Goal: Information Seeking & Learning: Find specific fact

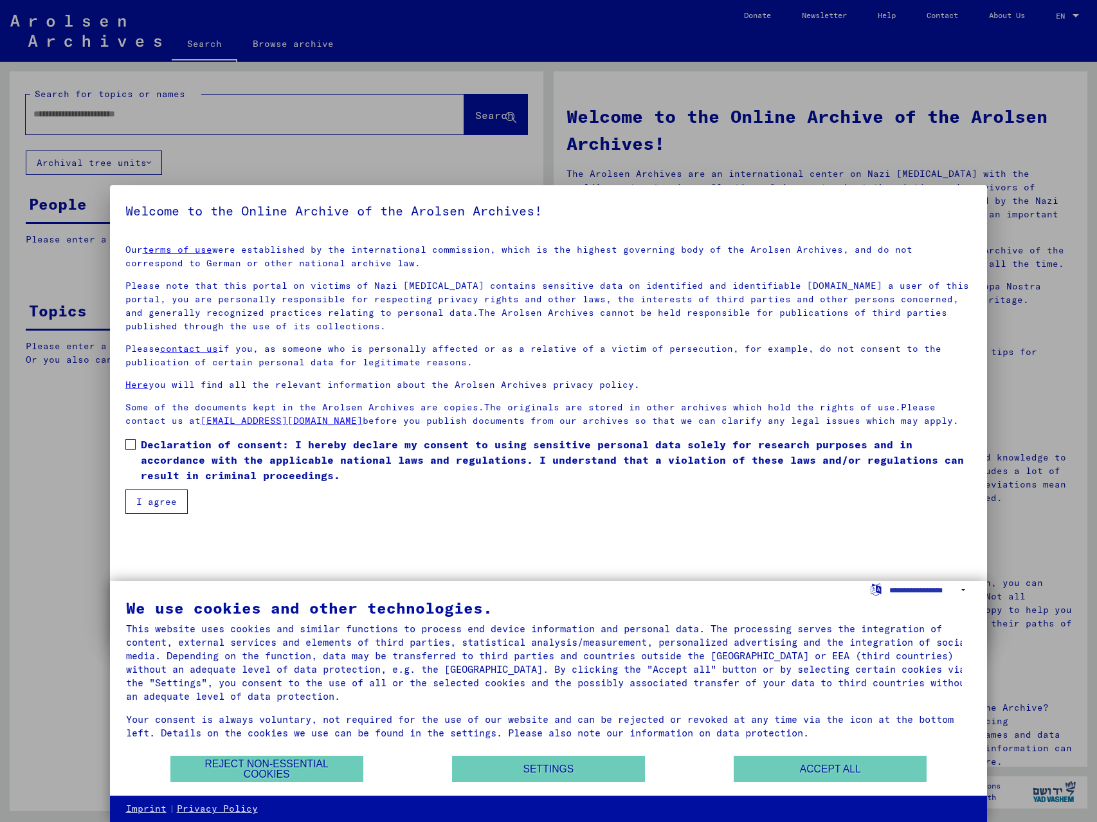
click at [131, 443] on span at bounding box center [130, 444] width 10 height 10
click at [156, 512] on button "I agree" at bounding box center [156, 501] width 62 height 24
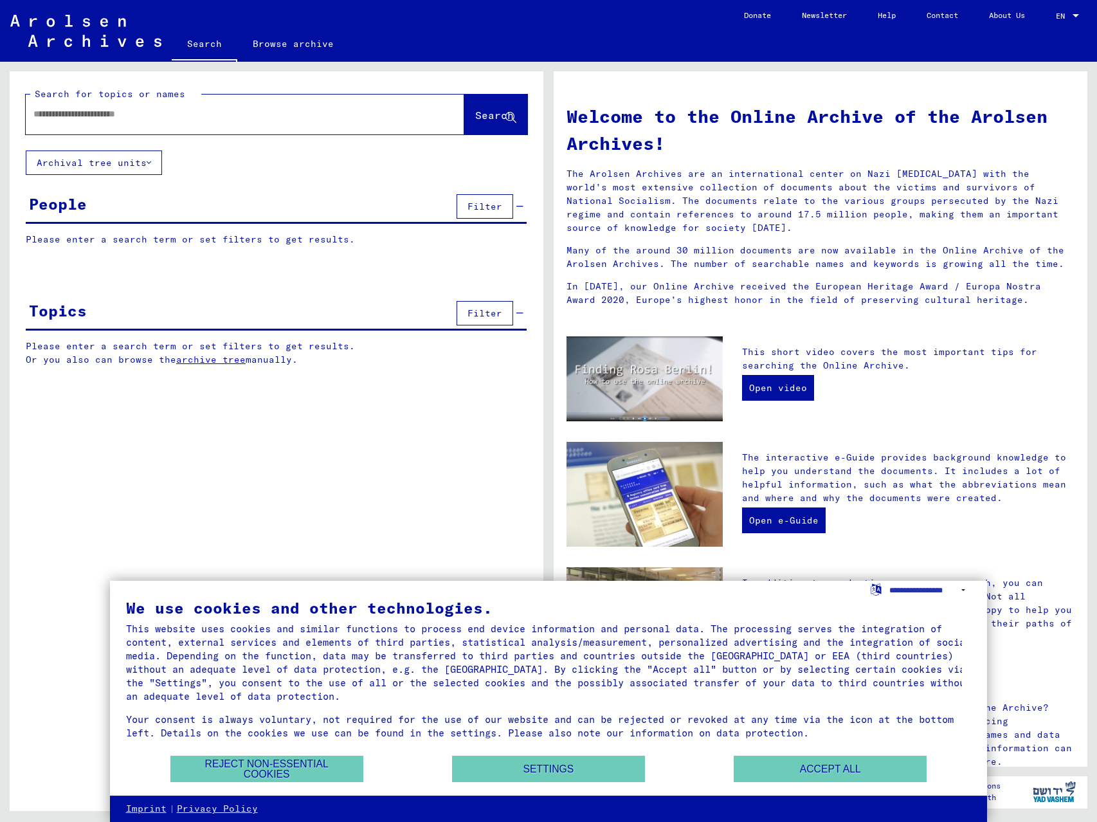
click at [70, 122] on div at bounding box center [226, 114] width 400 height 29
click at [807, 747] on button "Accept all" at bounding box center [830, 769] width 193 height 26
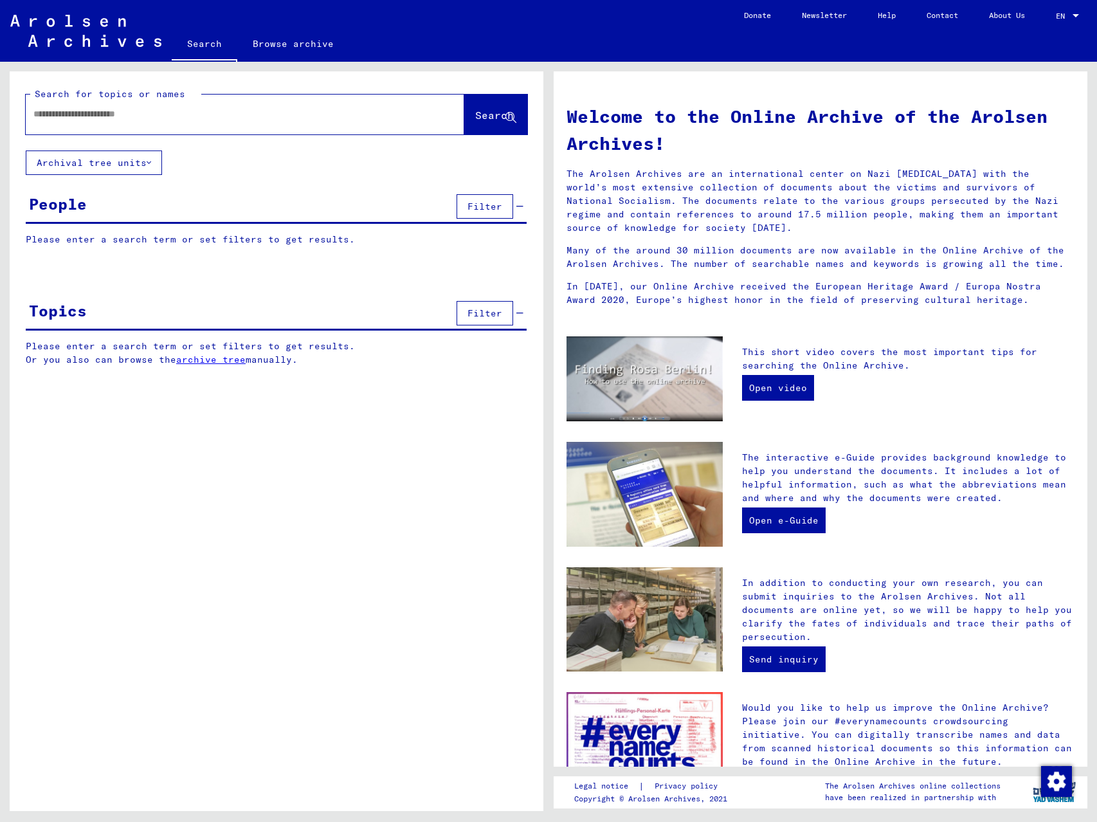
click at [101, 116] on input "text" at bounding box center [229, 114] width 392 height 14
type input "**********"
click at [489, 122] on span "Search" at bounding box center [495, 116] width 41 height 14
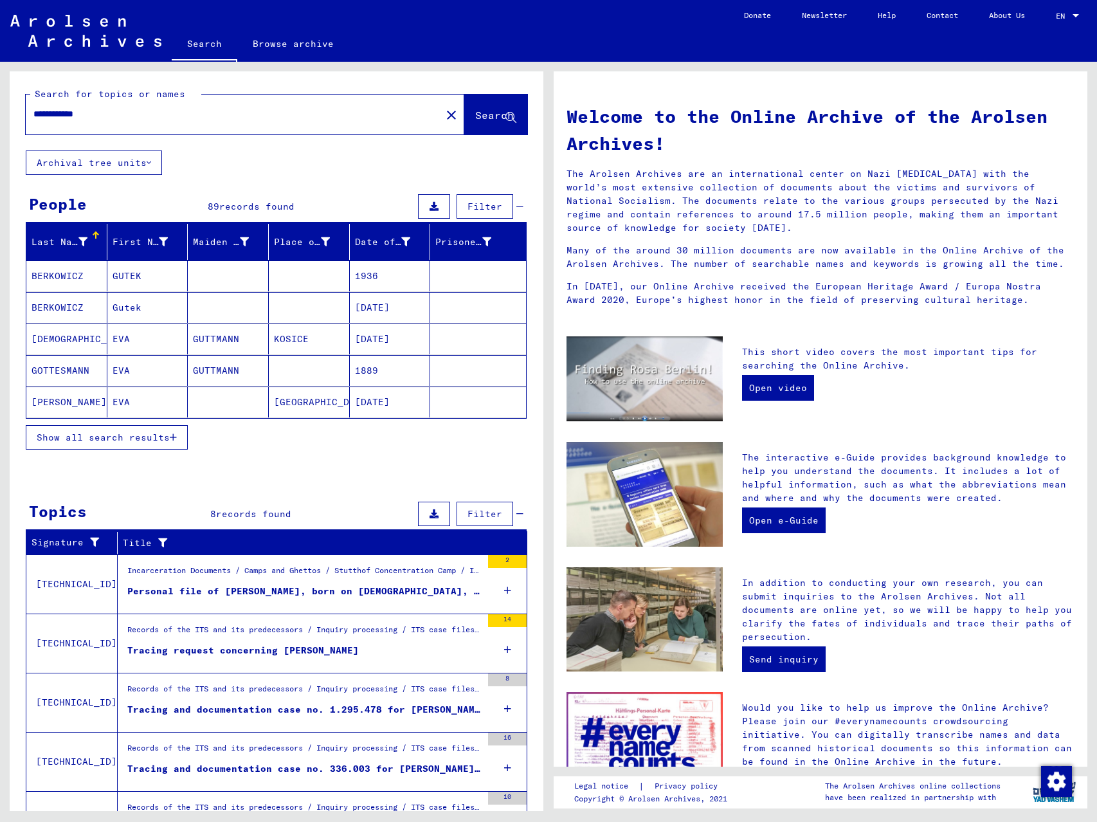
click at [116, 446] on button "Show all search results" at bounding box center [107, 437] width 162 height 24
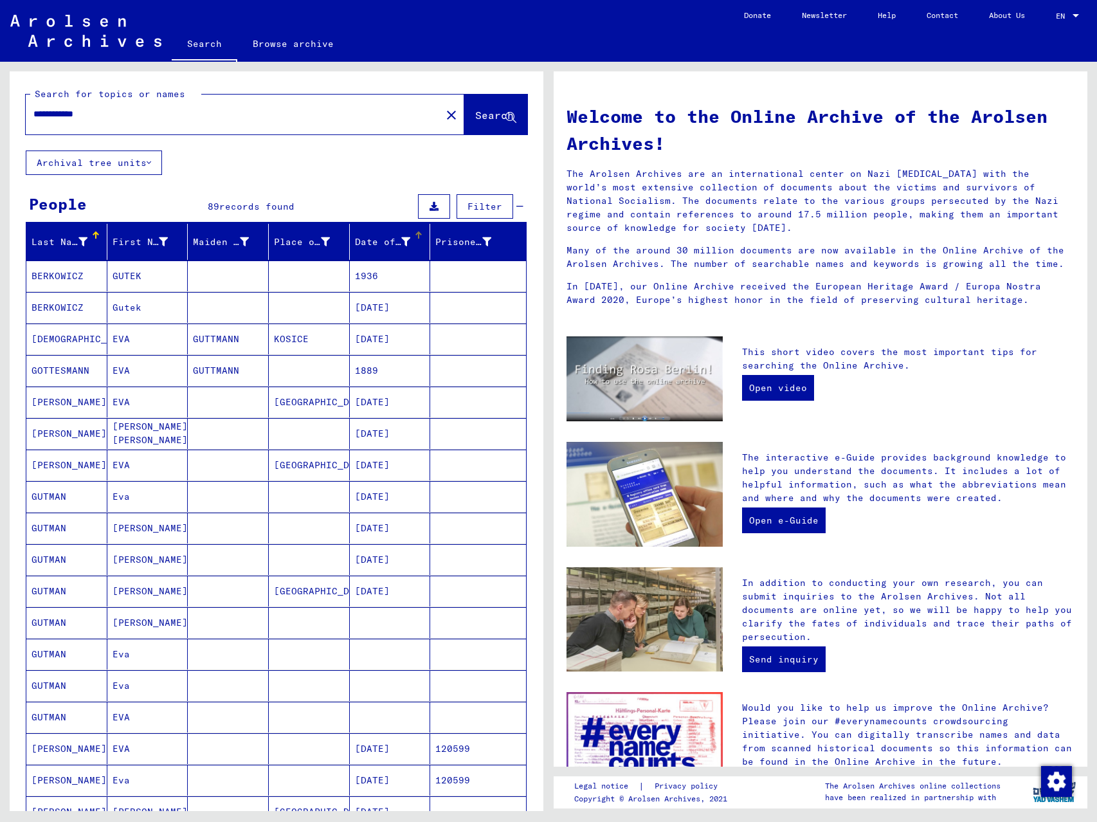
click at [374, 244] on div "Date of Birth" at bounding box center [383, 242] width 56 height 14
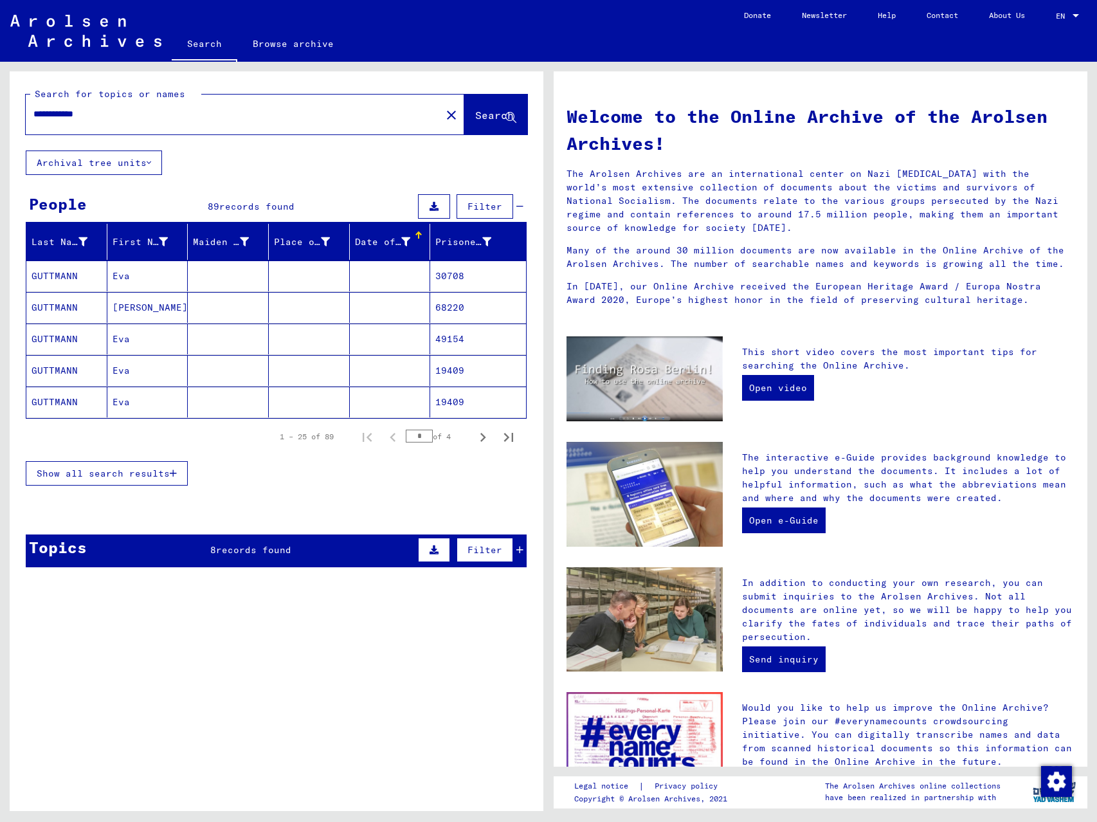
click at [374, 244] on div "Date of Birth" at bounding box center [383, 242] width 56 height 14
click at [480, 440] on icon "Next page" at bounding box center [483, 437] width 6 height 9
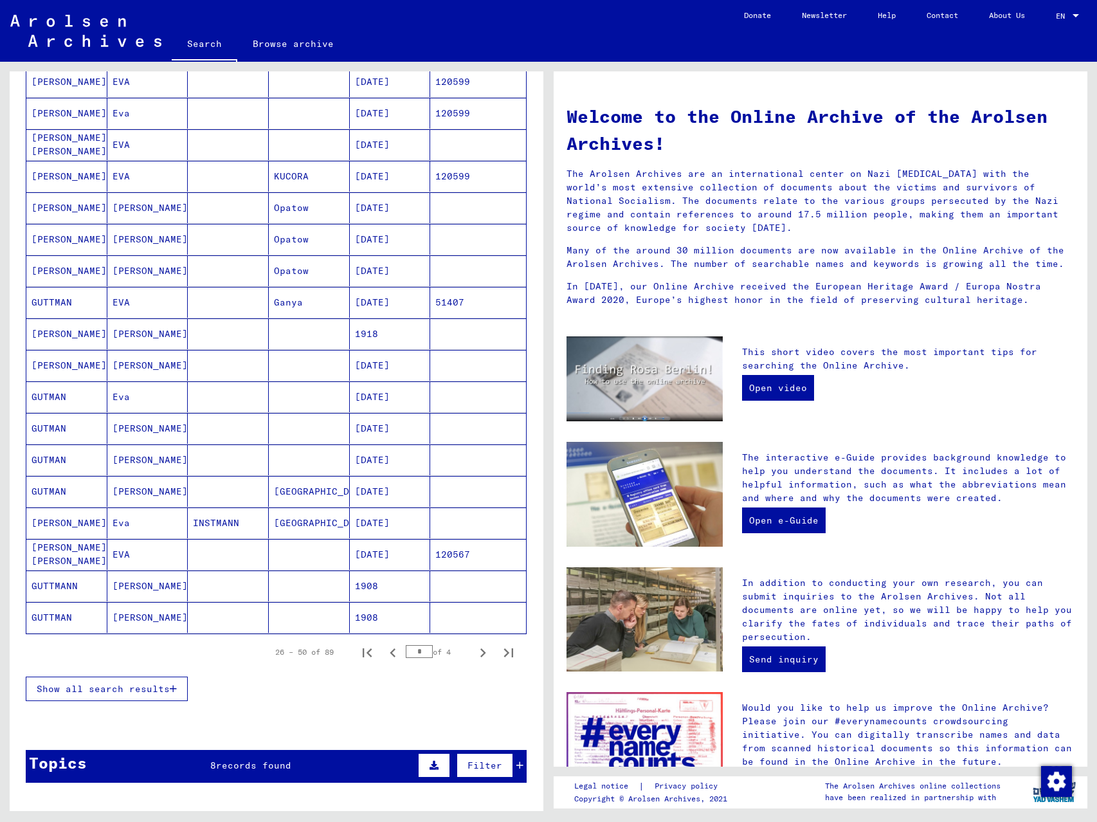
scroll to position [536, 0]
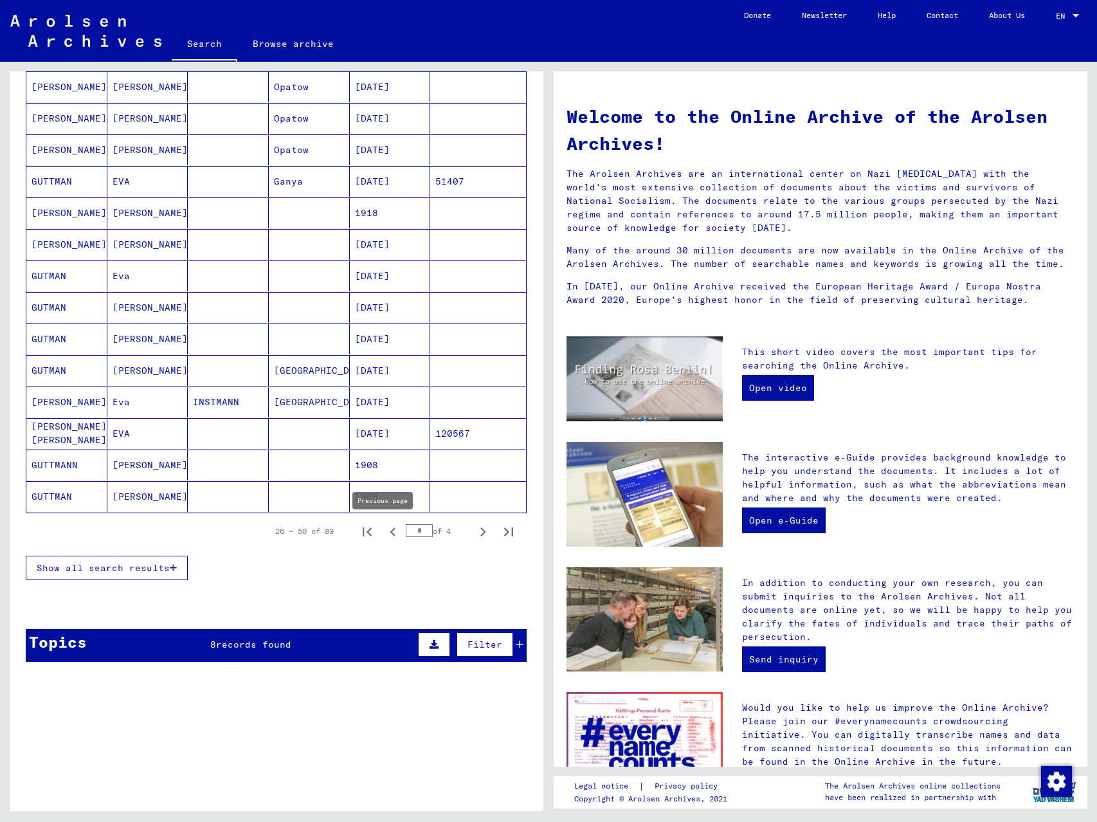
click at [384, 531] on icon "Previous page" at bounding box center [393, 532] width 18 height 18
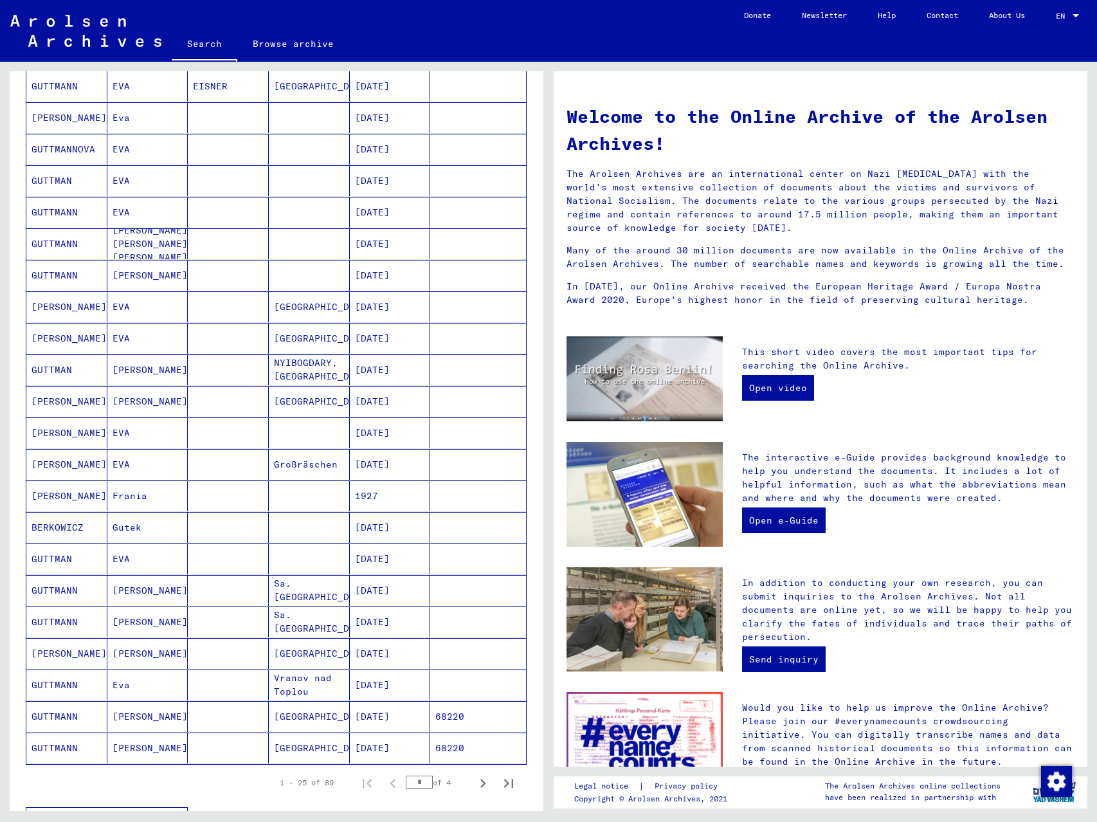
scroll to position [734, 0]
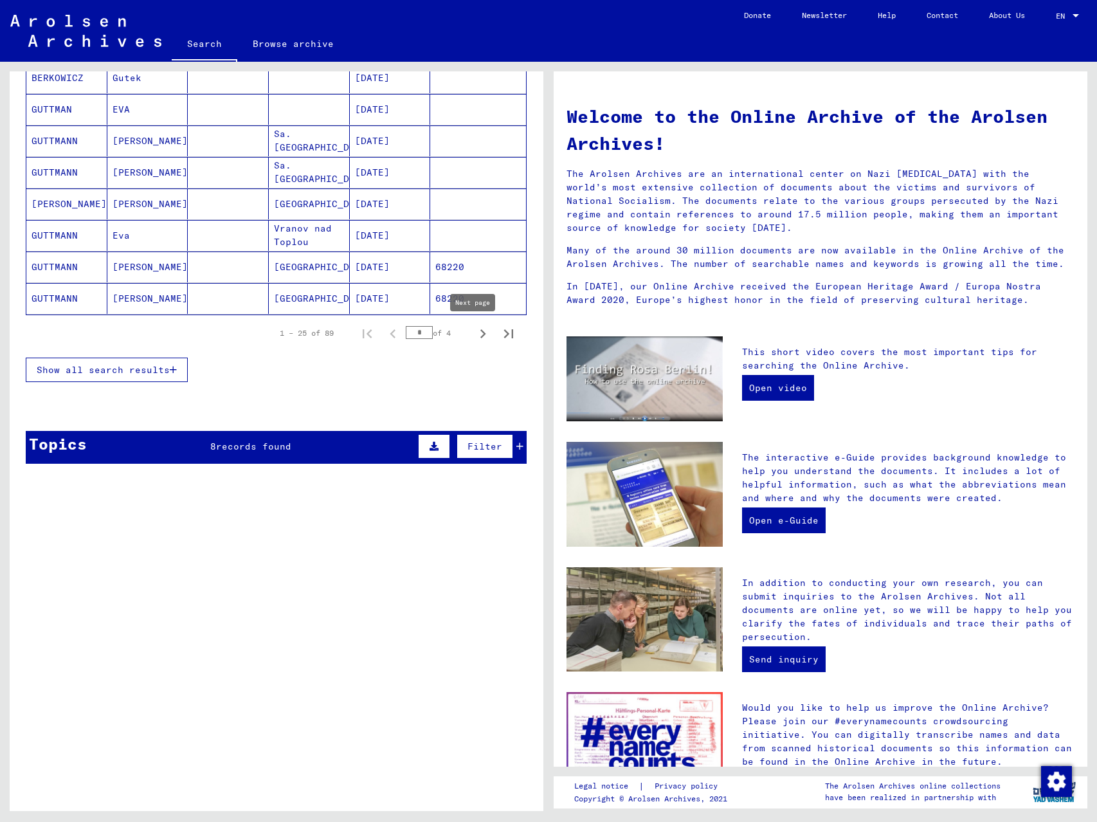
click at [480, 334] on icon "Next page" at bounding box center [483, 333] width 6 height 9
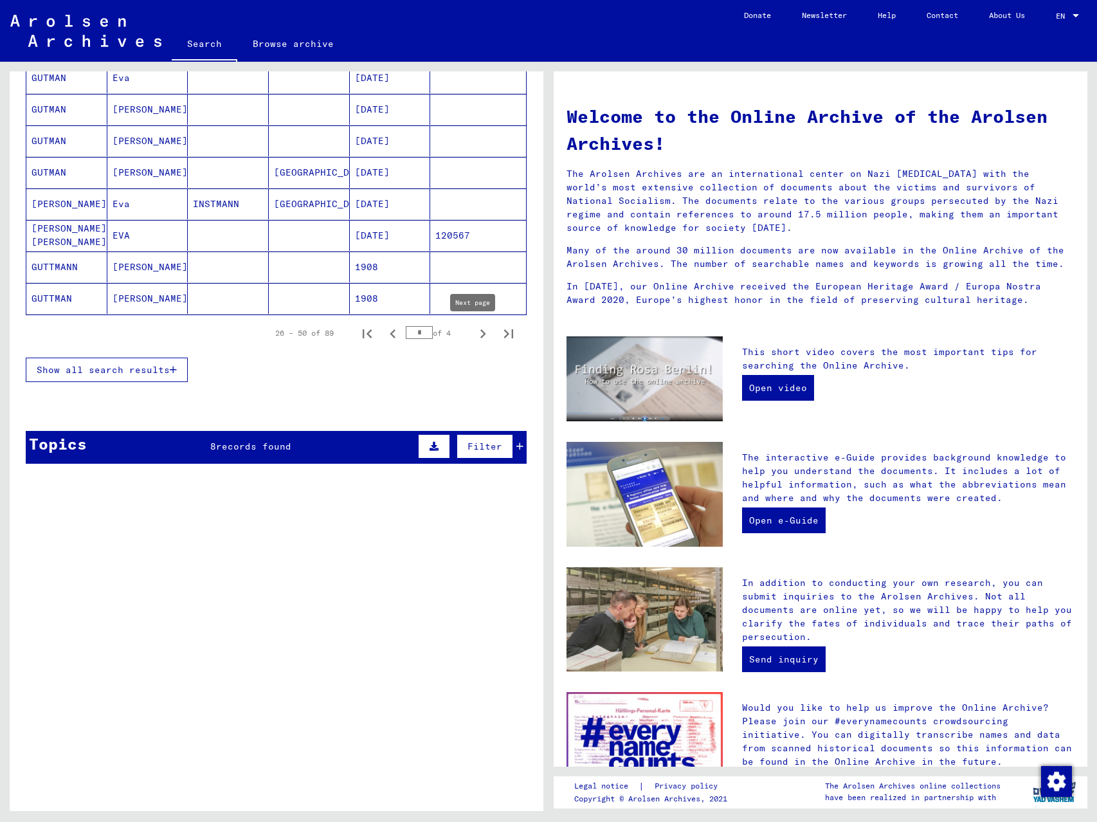
click at [475, 335] on icon "Next page" at bounding box center [483, 334] width 18 height 18
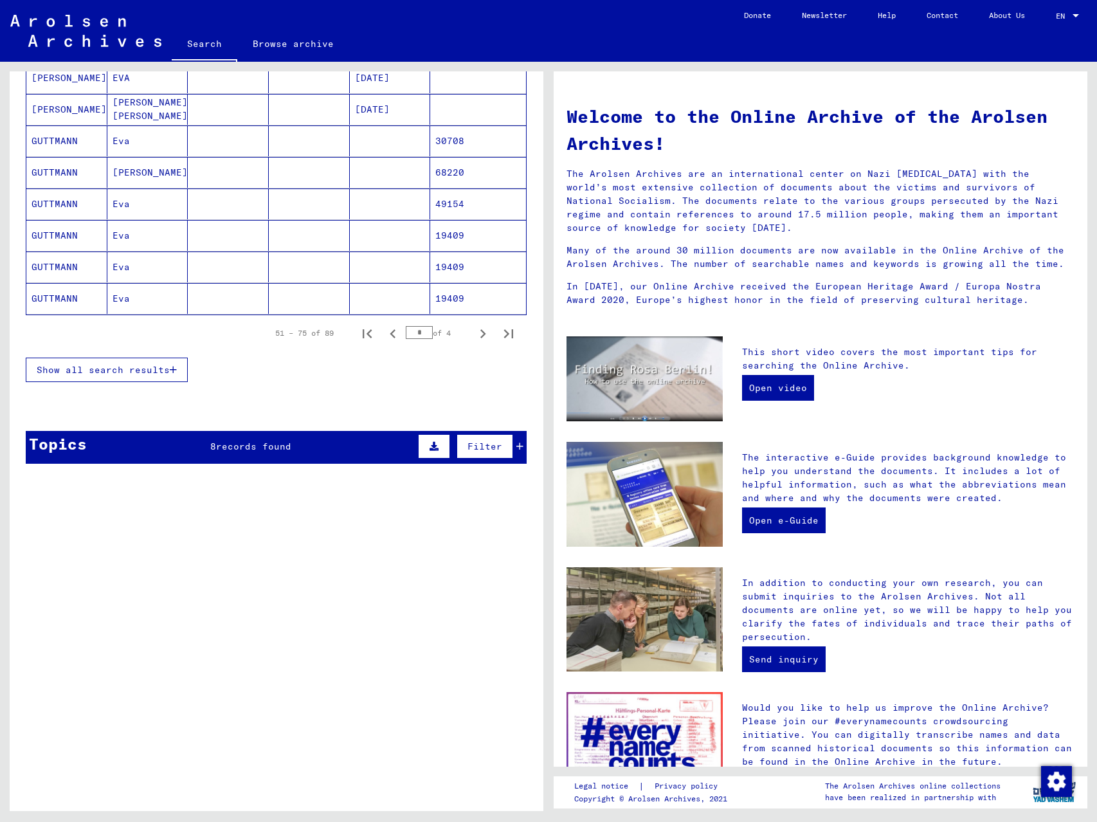
click at [475, 335] on icon "Next page" at bounding box center [483, 334] width 18 height 18
type input "*"
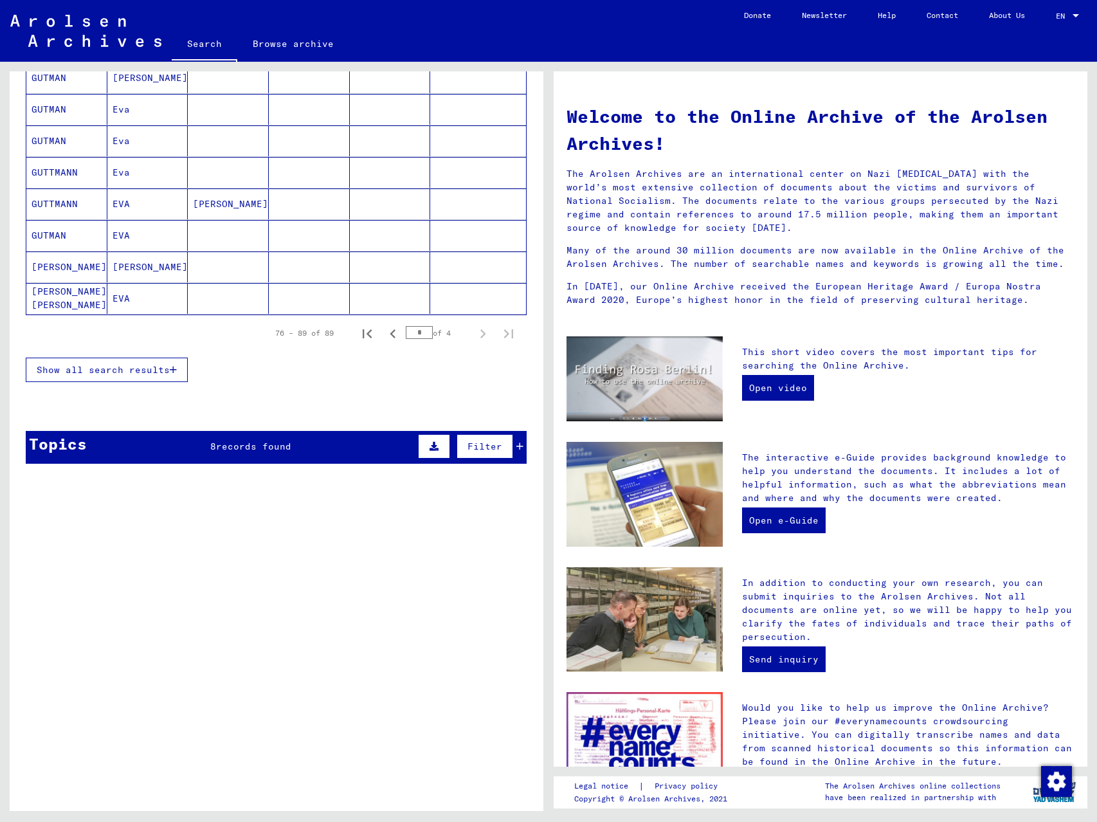
scroll to position [0, 0]
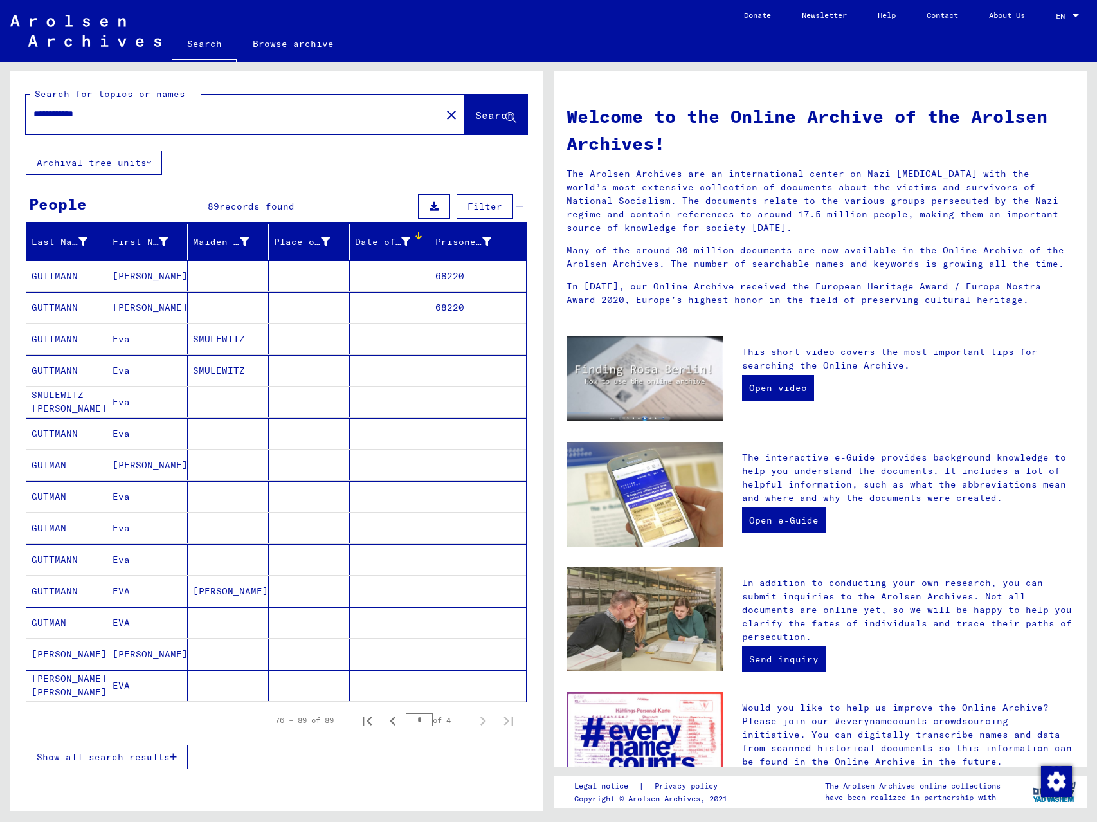
click at [155, 116] on input "**********" at bounding box center [229, 114] width 392 height 14
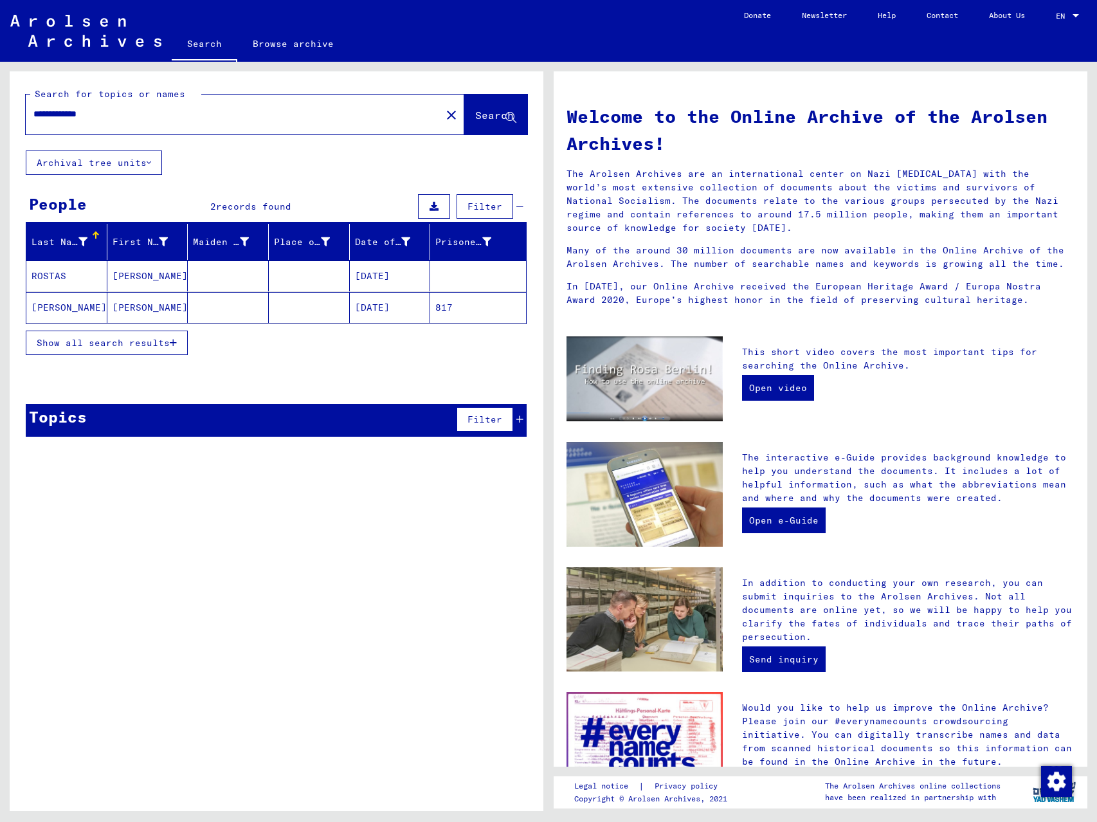
click at [158, 346] on span "Show all search results" at bounding box center [103, 343] width 133 height 12
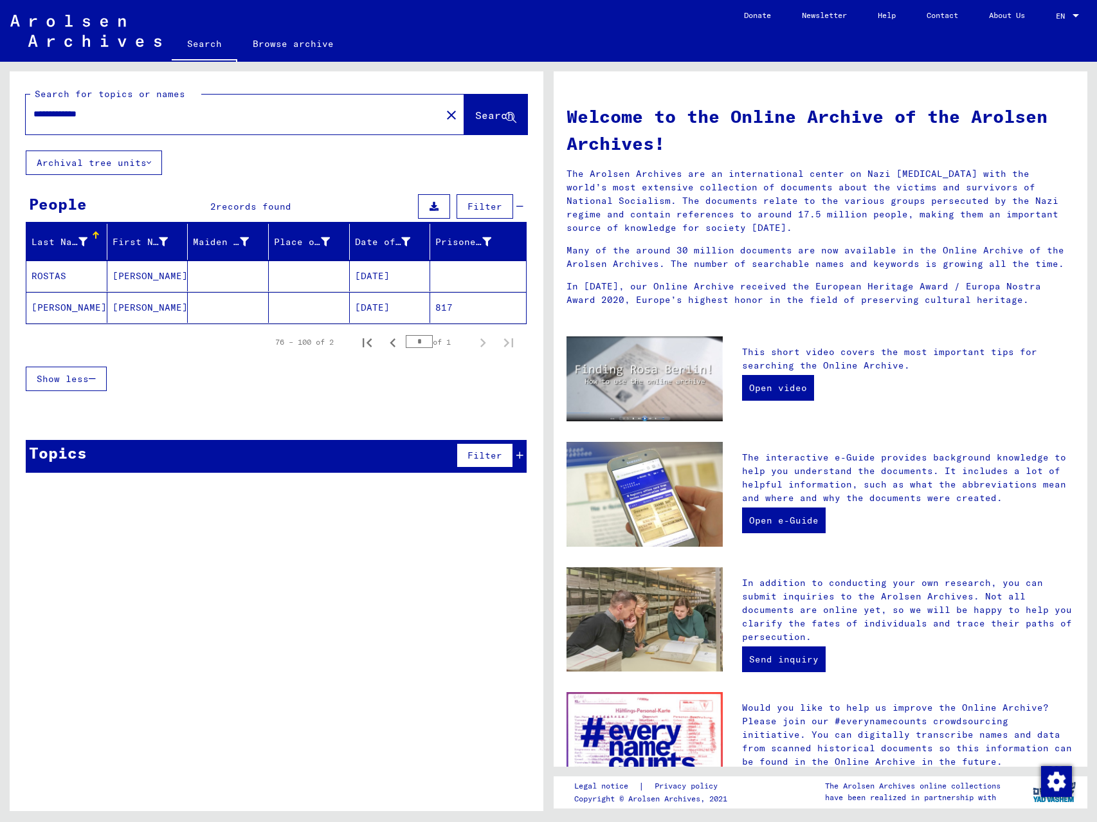
click at [61, 111] on input "**********" at bounding box center [229, 114] width 392 height 14
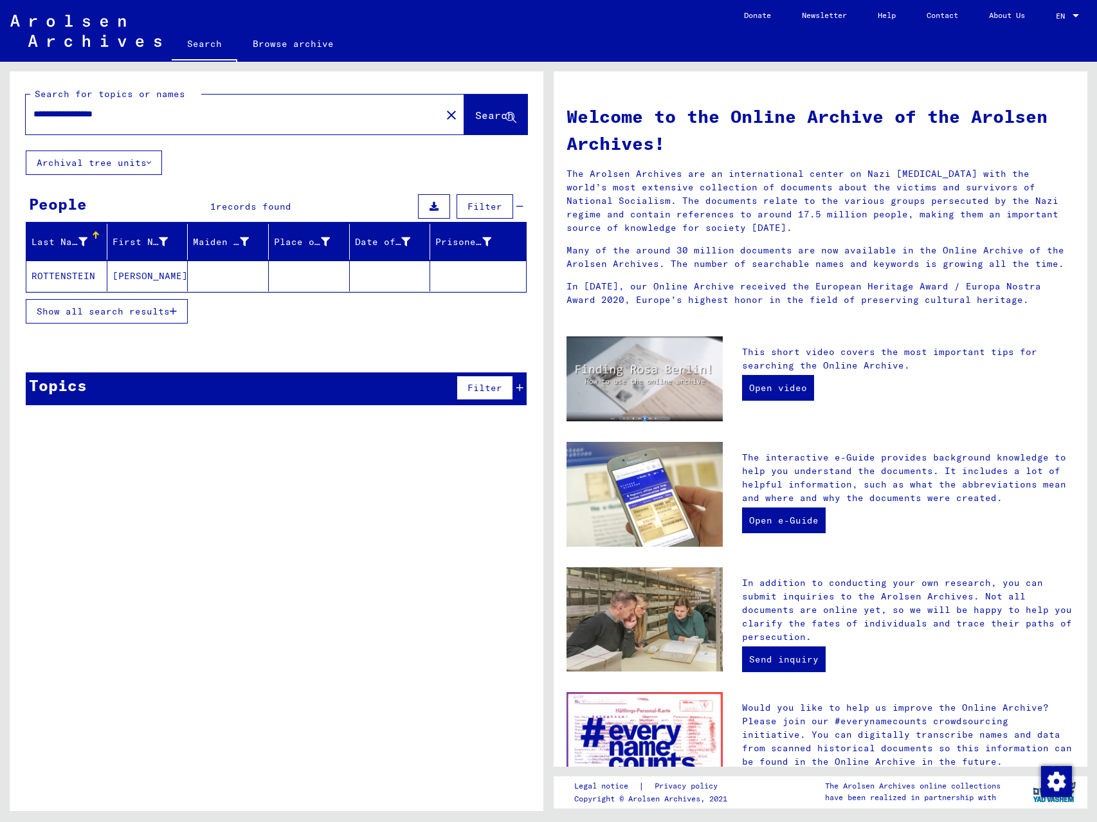
click at [67, 279] on mat-cell "ROTTENSTEIN" at bounding box center [66, 275] width 81 height 31
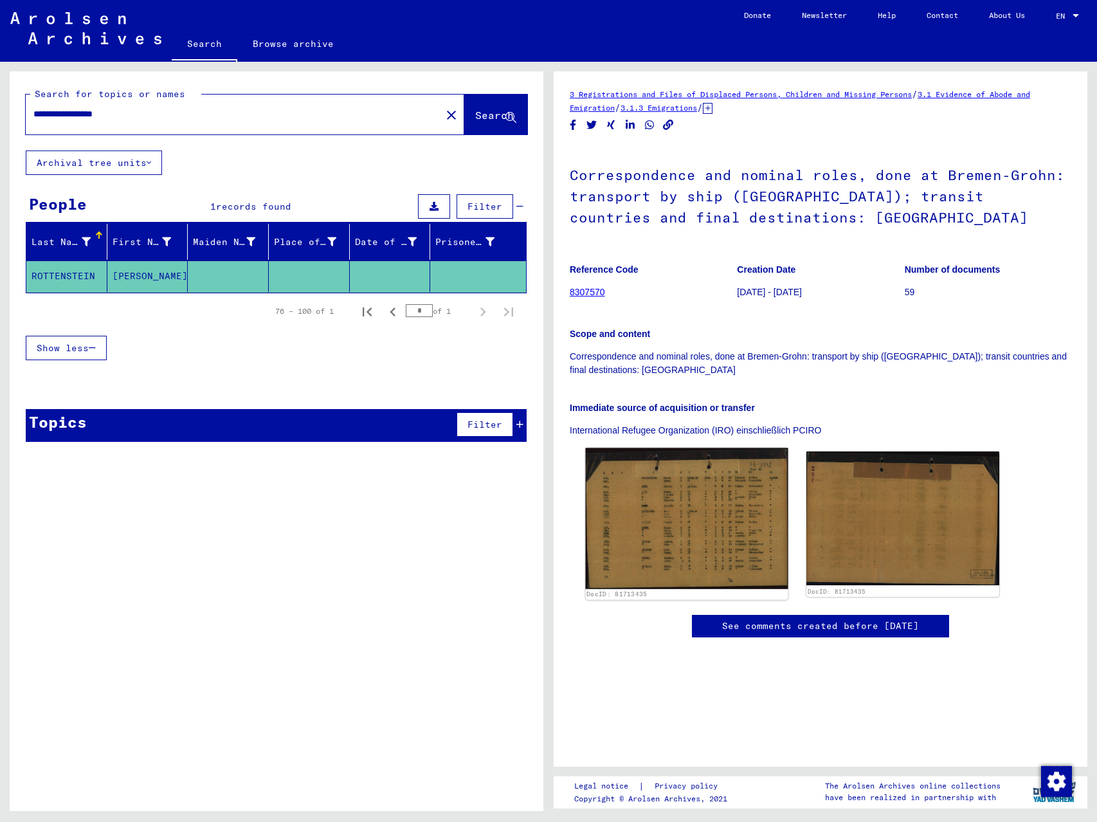
click at [696, 520] on img at bounding box center [687, 518] width 203 height 141
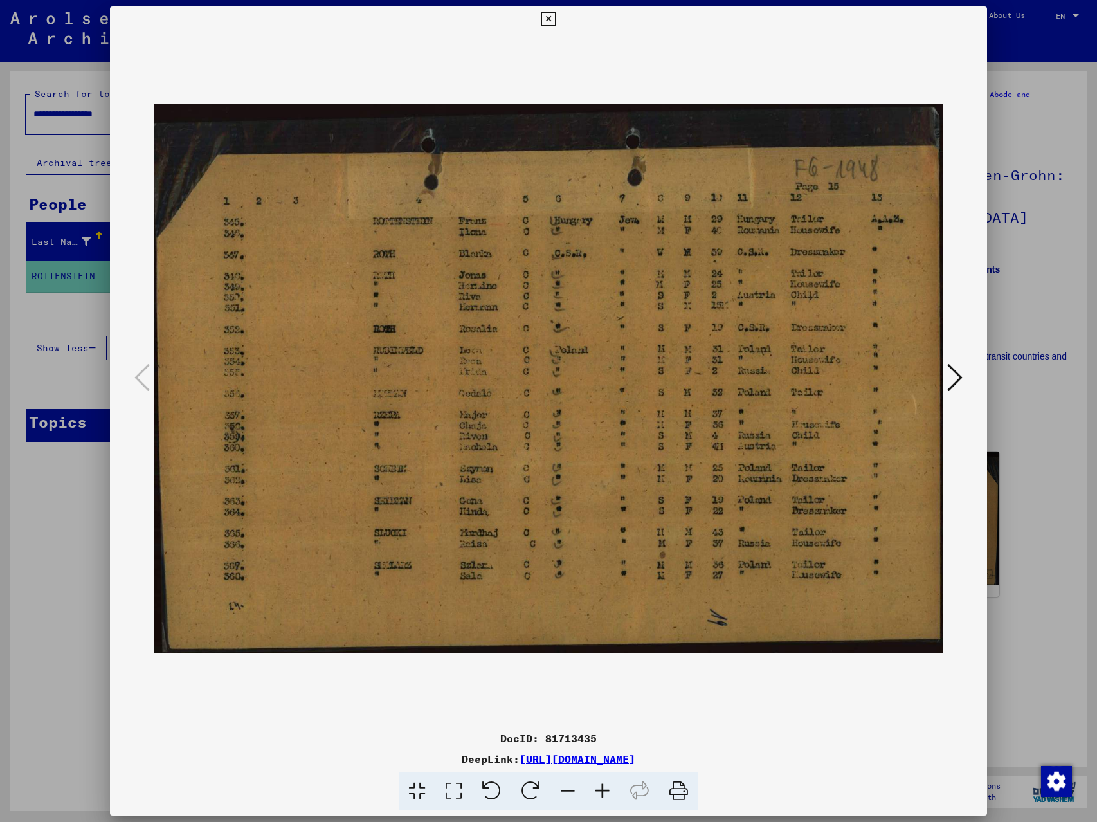
click at [604, 747] on icon at bounding box center [602, 791] width 35 height 39
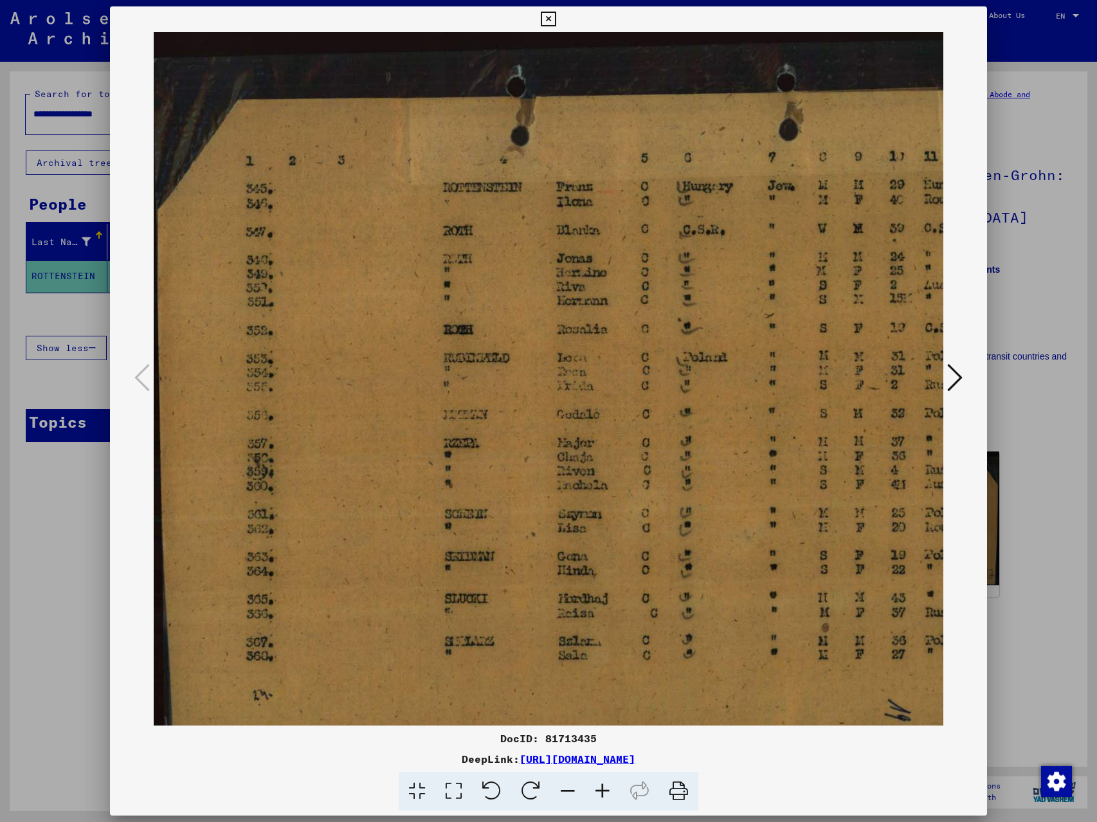
click at [604, 747] on icon at bounding box center [602, 791] width 35 height 39
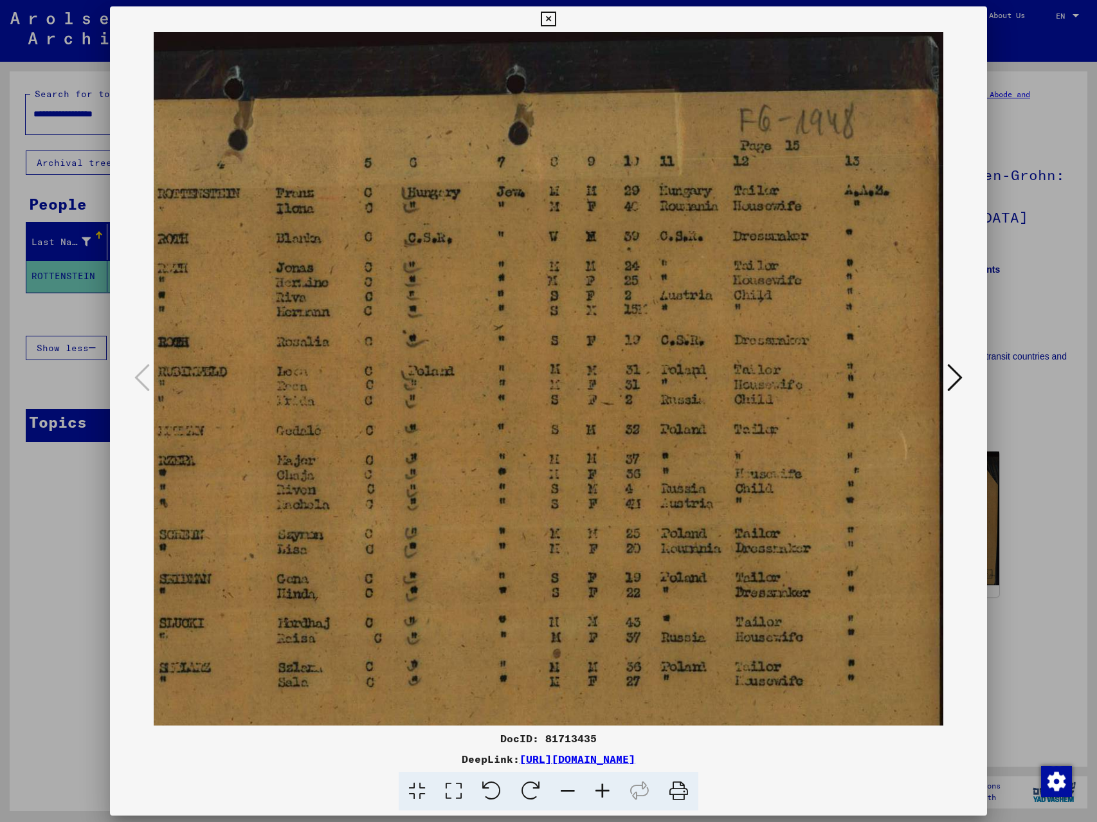
scroll to position [0, 298]
drag, startPoint x: 681, startPoint y: 378, endPoint x: 276, endPoint y: 404, distance: 406.0
click at [276, 404] on img at bounding box center [399, 411] width 1089 height 758
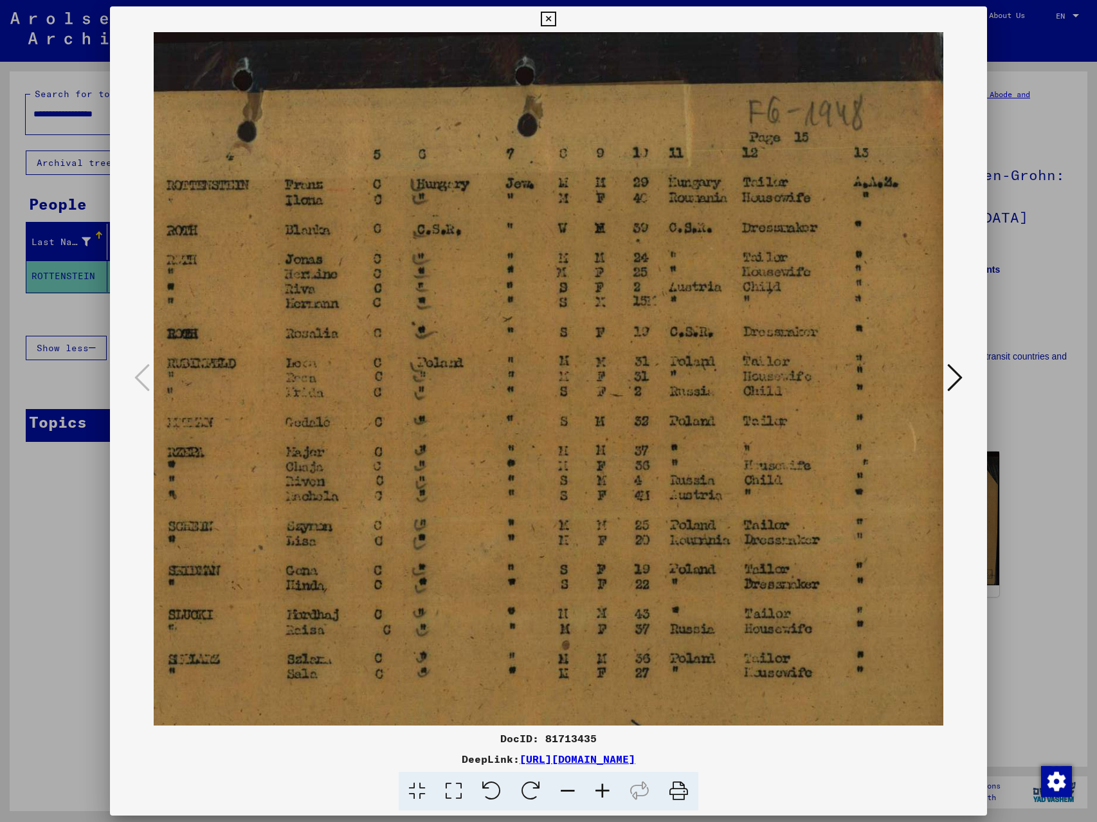
scroll to position [0, 178]
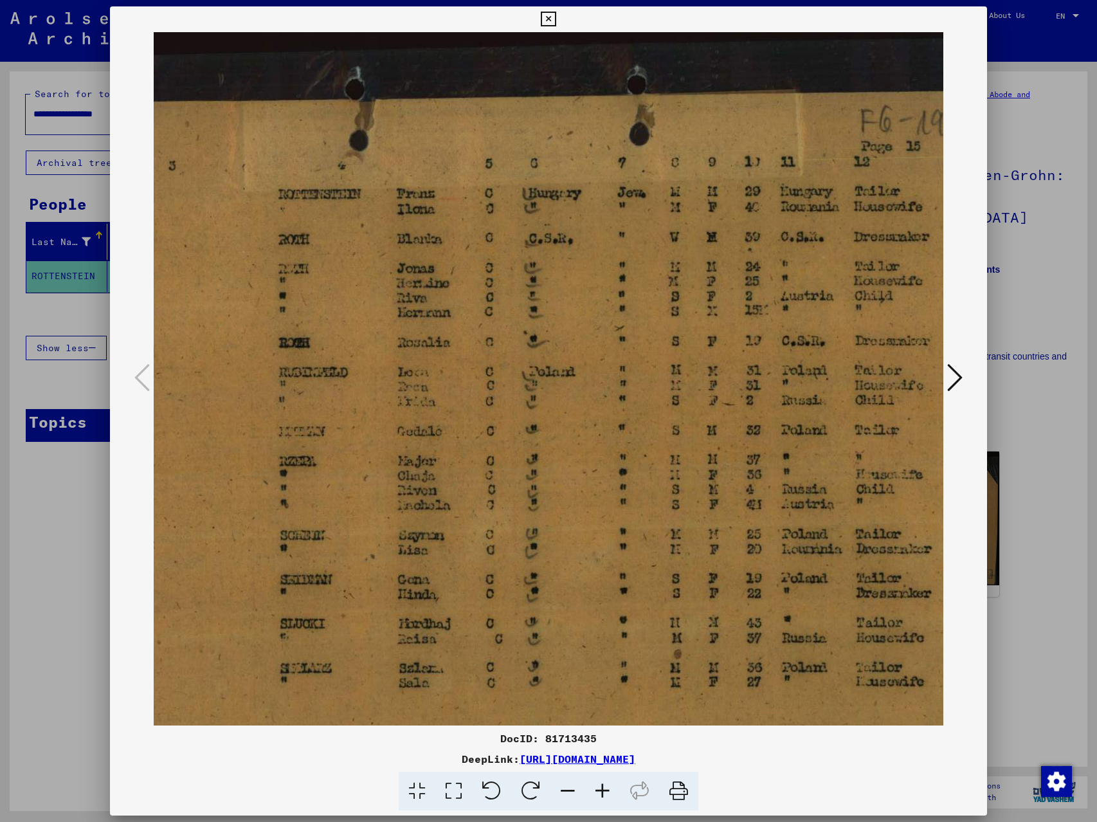
drag, startPoint x: 645, startPoint y: 286, endPoint x: 709, endPoint y: 318, distance: 71.6
click at [704, 336] on img at bounding box center [520, 411] width 1089 height 758
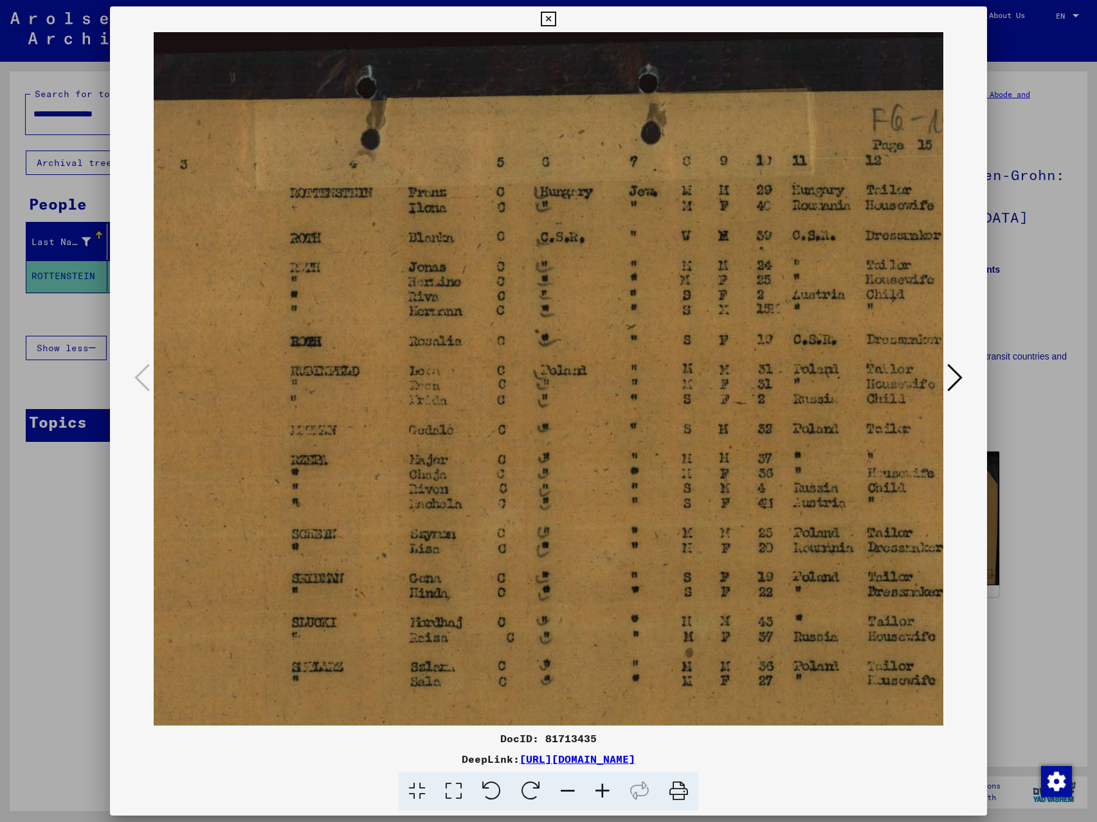
click at [547, 16] on icon at bounding box center [548, 19] width 15 height 15
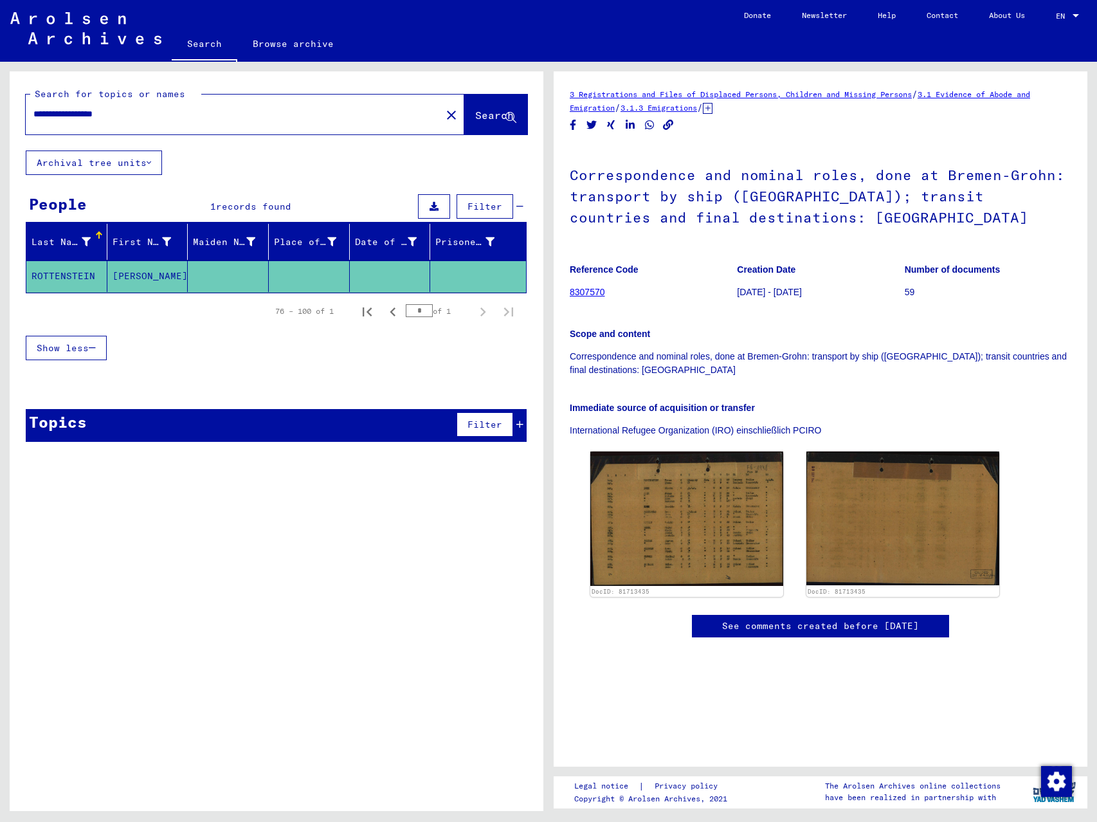
drag, startPoint x: 107, startPoint y: 114, endPoint x: 327, endPoint y: 128, distance: 221.1
click at [309, 129] on div "**********" at bounding box center [245, 115] width 439 height 40
type input "**********"
click at [486, 119] on span "Search" at bounding box center [494, 115] width 39 height 13
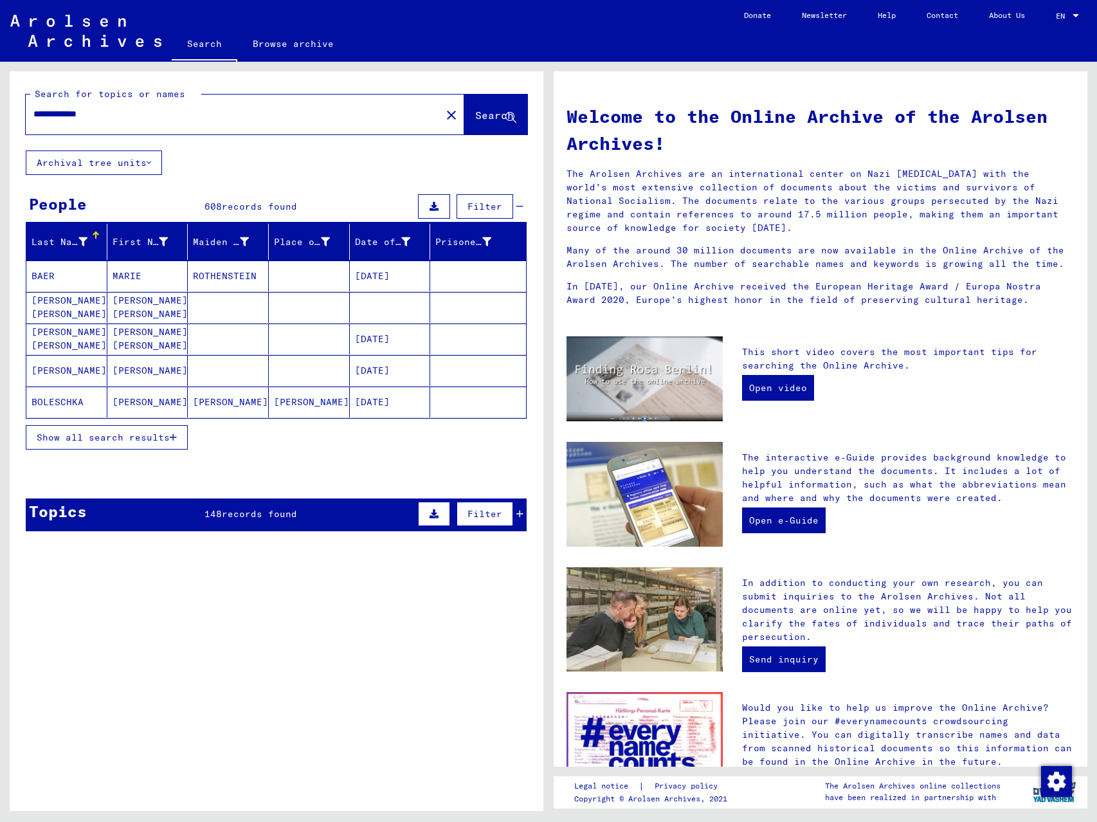
click at [120, 433] on span "Show all search results" at bounding box center [103, 438] width 133 height 12
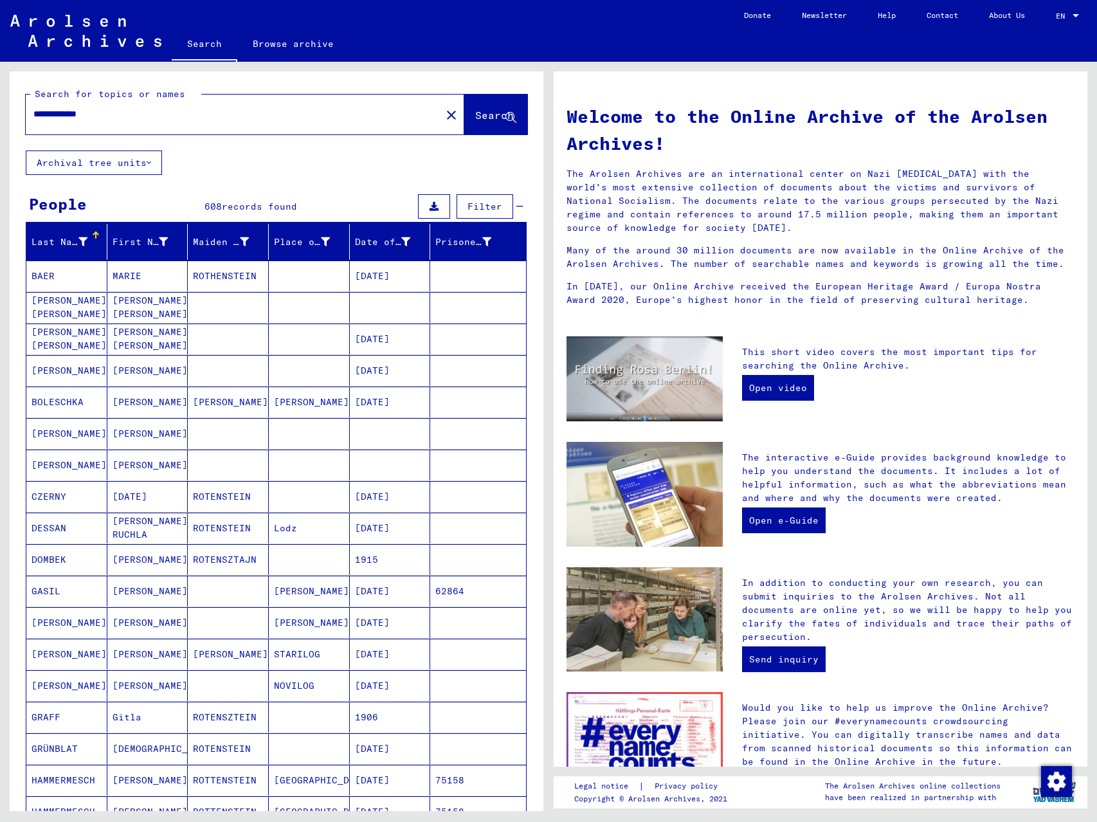
click at [51, 252] on mat-header-cell "Last Name" at bounding box center [66, 242] width 81 height 36
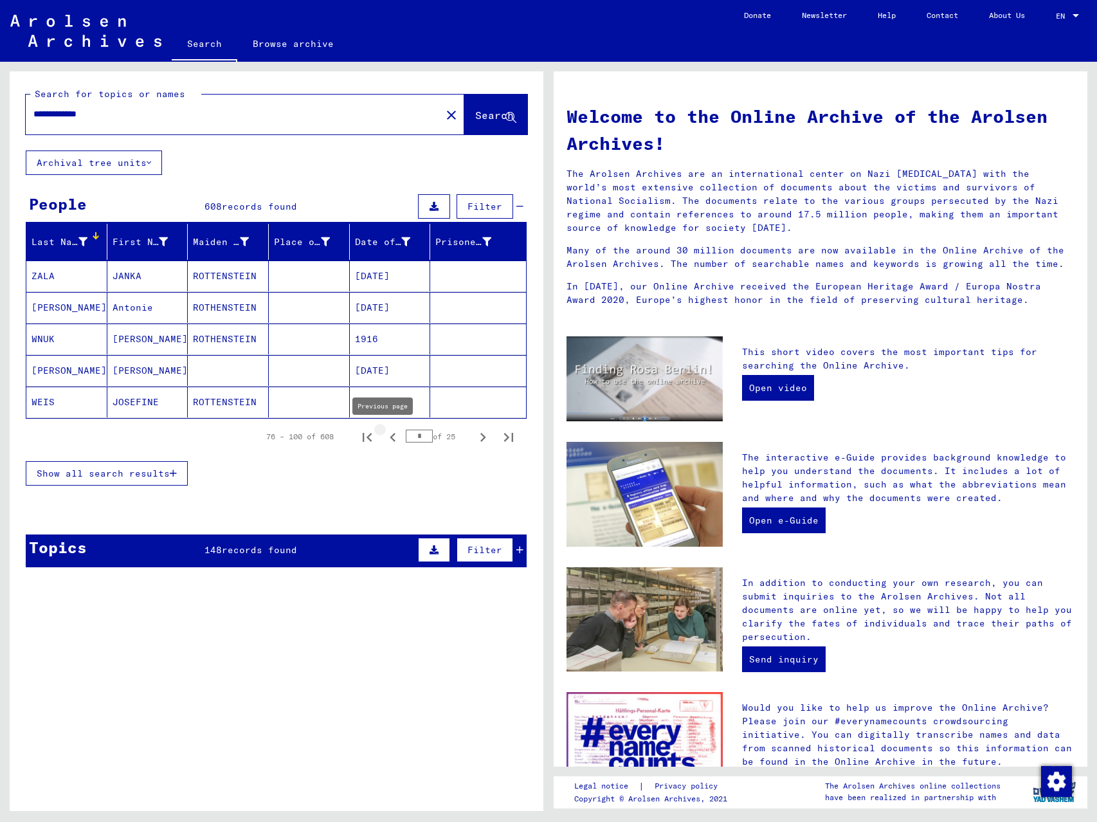
click at [384, 435] on icon "Previous page" at bounding box center [393, 437] width 18 height 18
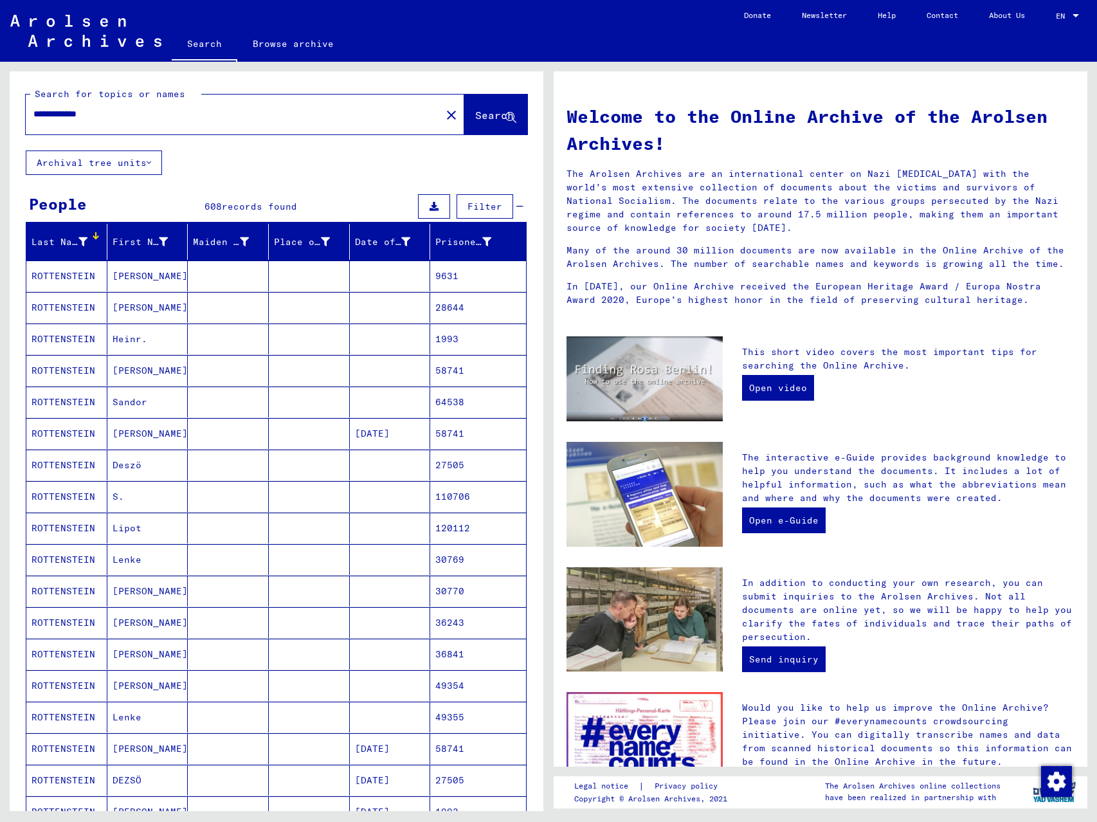
scroll to position [107, 0]
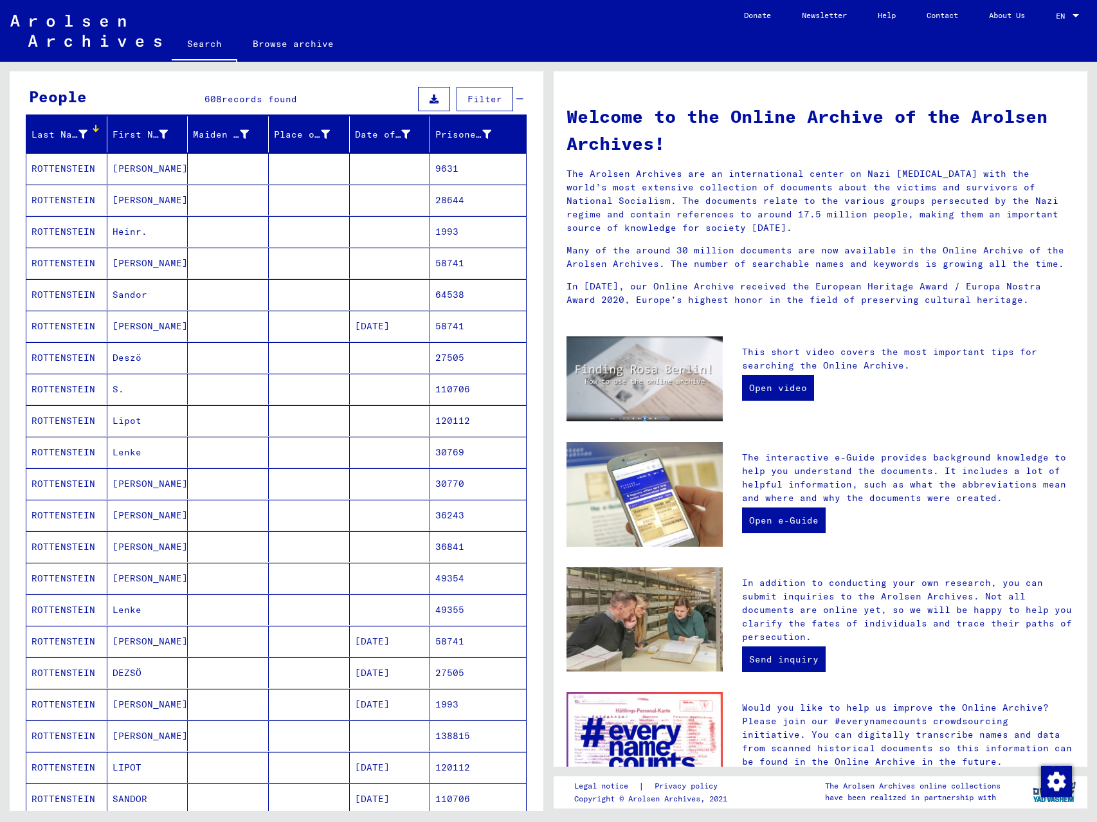
click at [161, 484] on mat-cell "[PERSON_NAME]" at bounding box center [147, 483] width 81 height 31
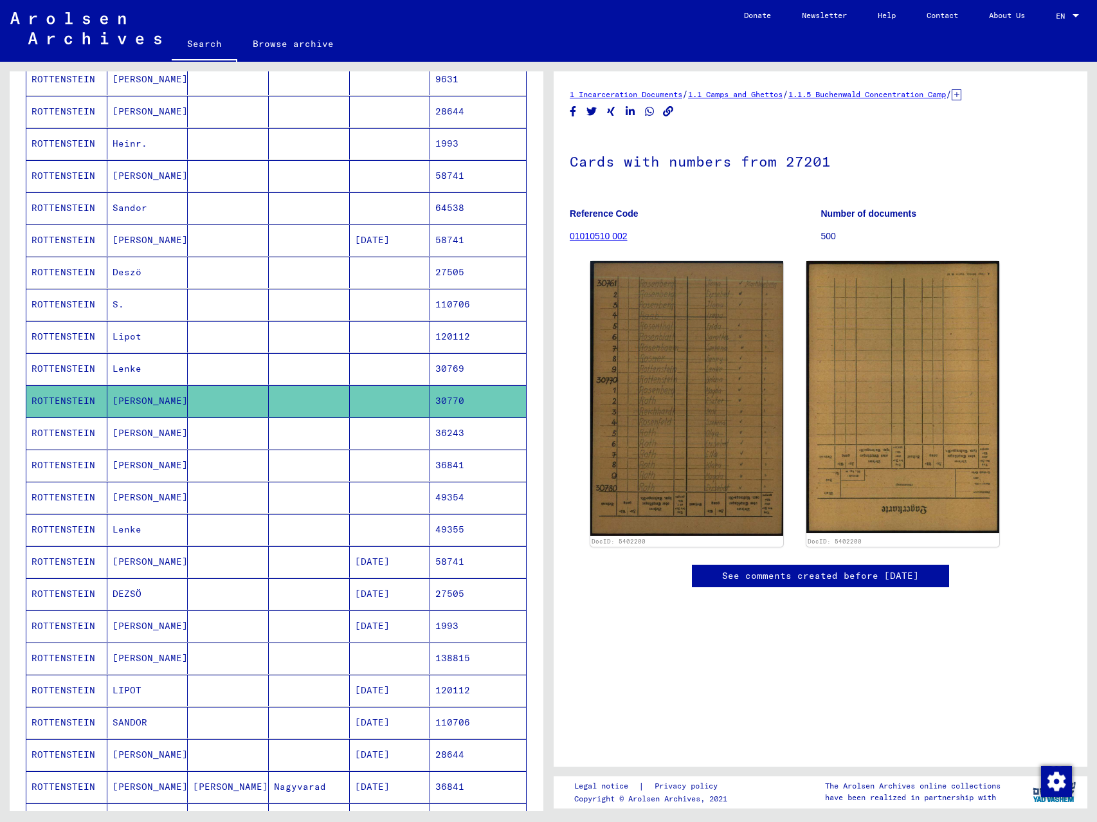
scroll to position [214, 0]
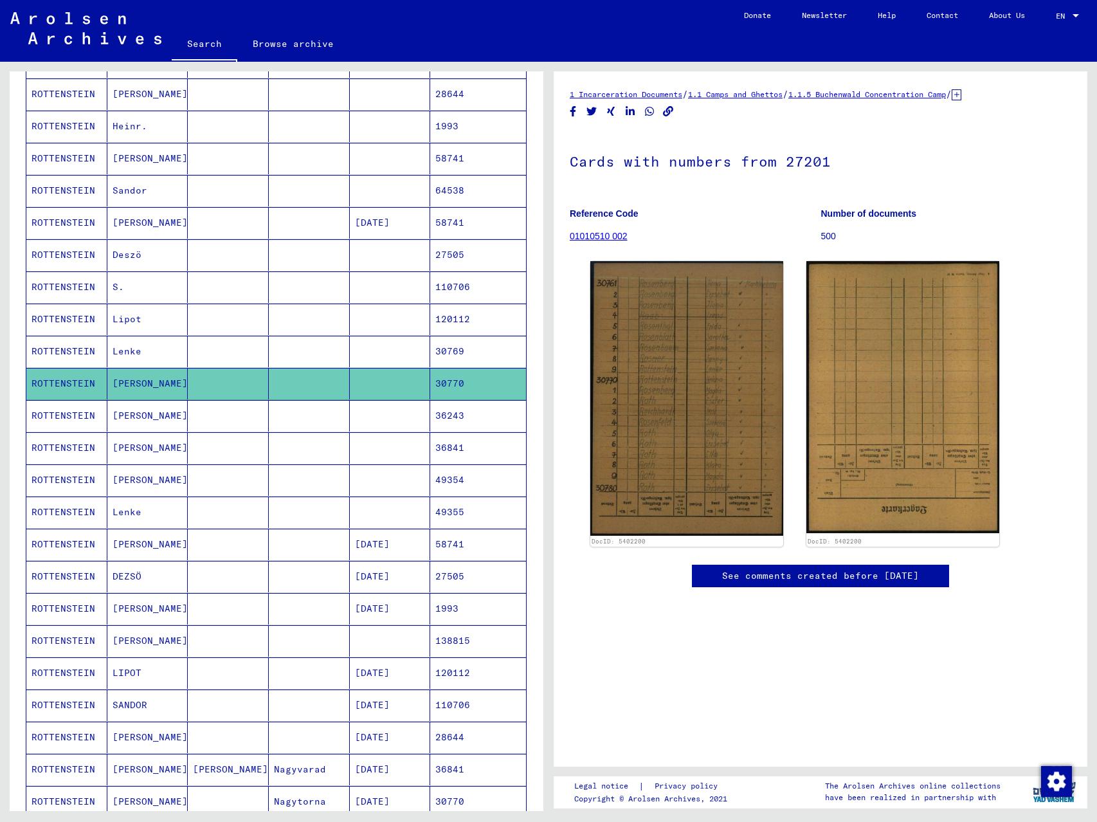
click at [151, 484] on mat-cell "[PERSON_NAME]" at bounding box center [147, 480] width 81 height 32
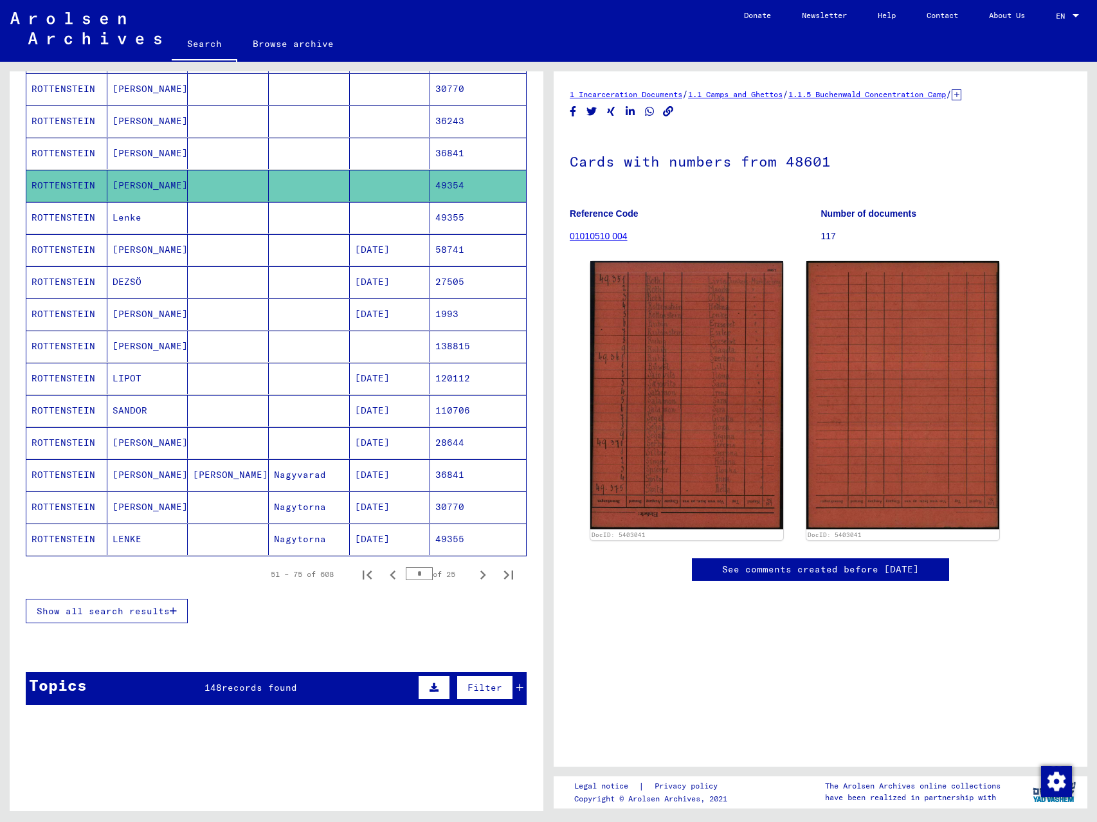
scroll to position [536, 0]
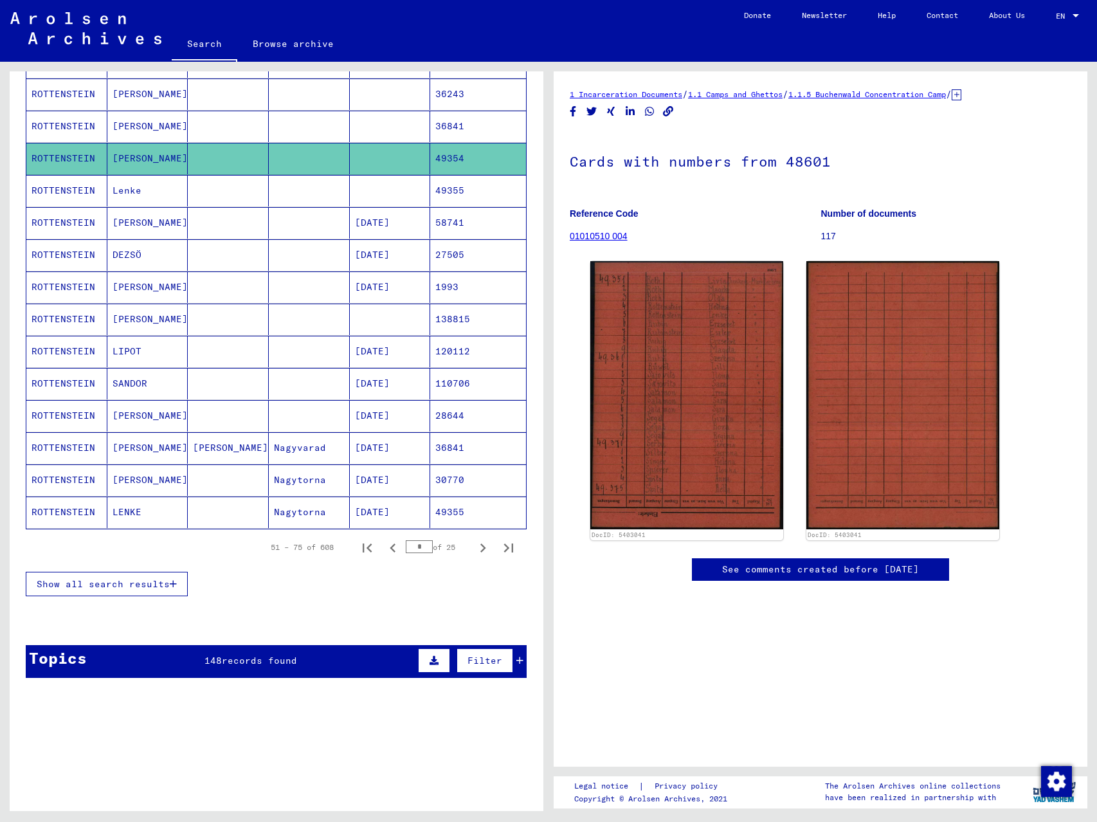
click at [151, 484] on mat-cell "[PERSON_NAME]" at bounding box center [147, 480] width 81 height 32
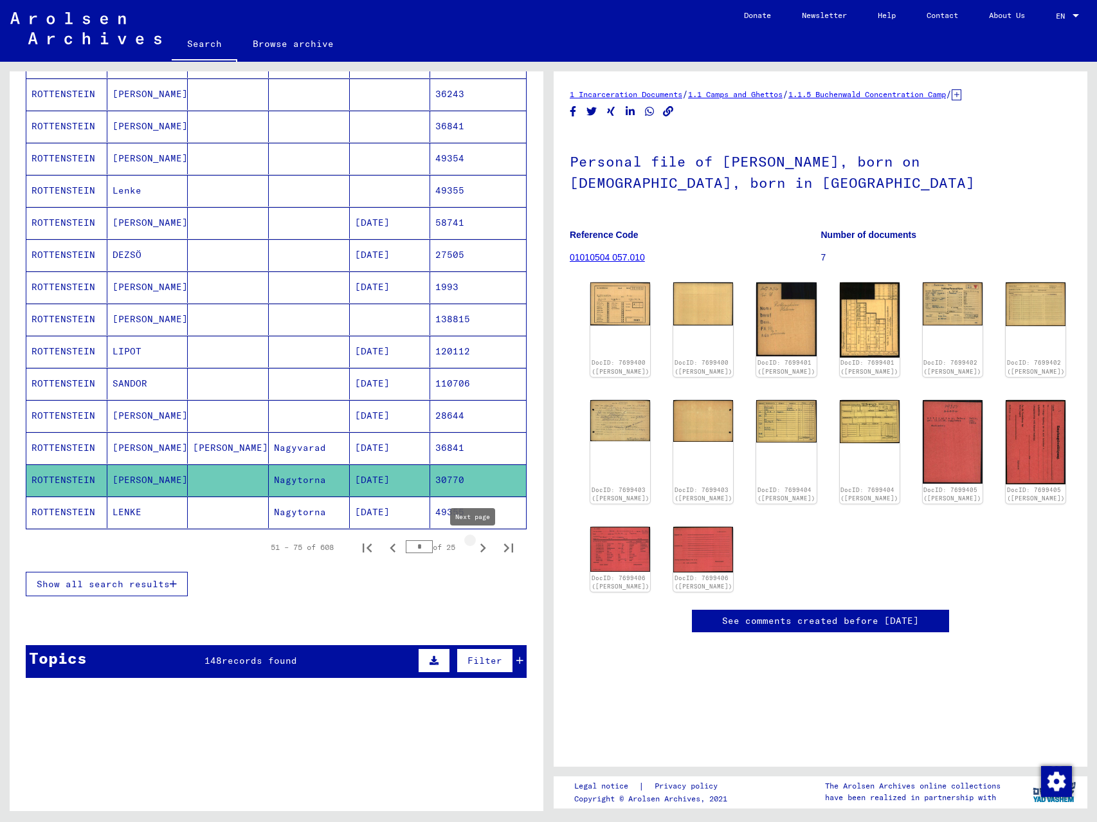
click at [476, 553] on icon "Next page" at bounding box center [483, 548] width 18 height 18
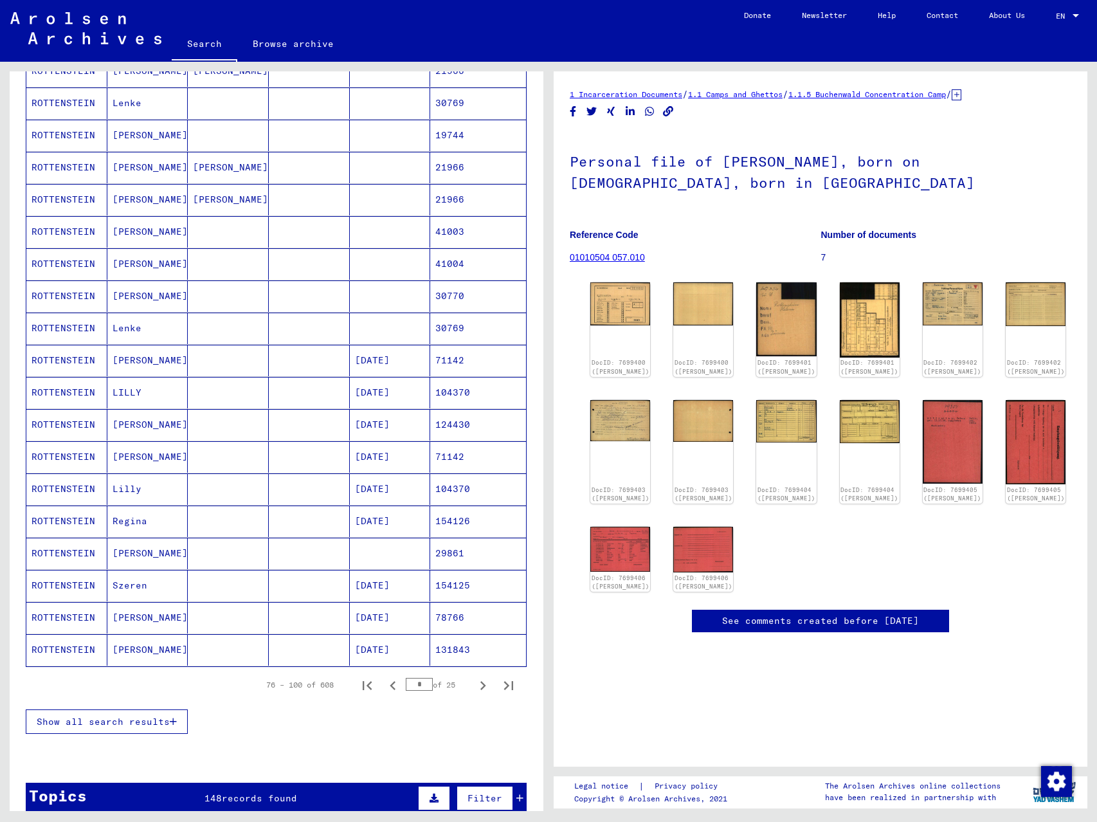
scroll to position [429, 0]
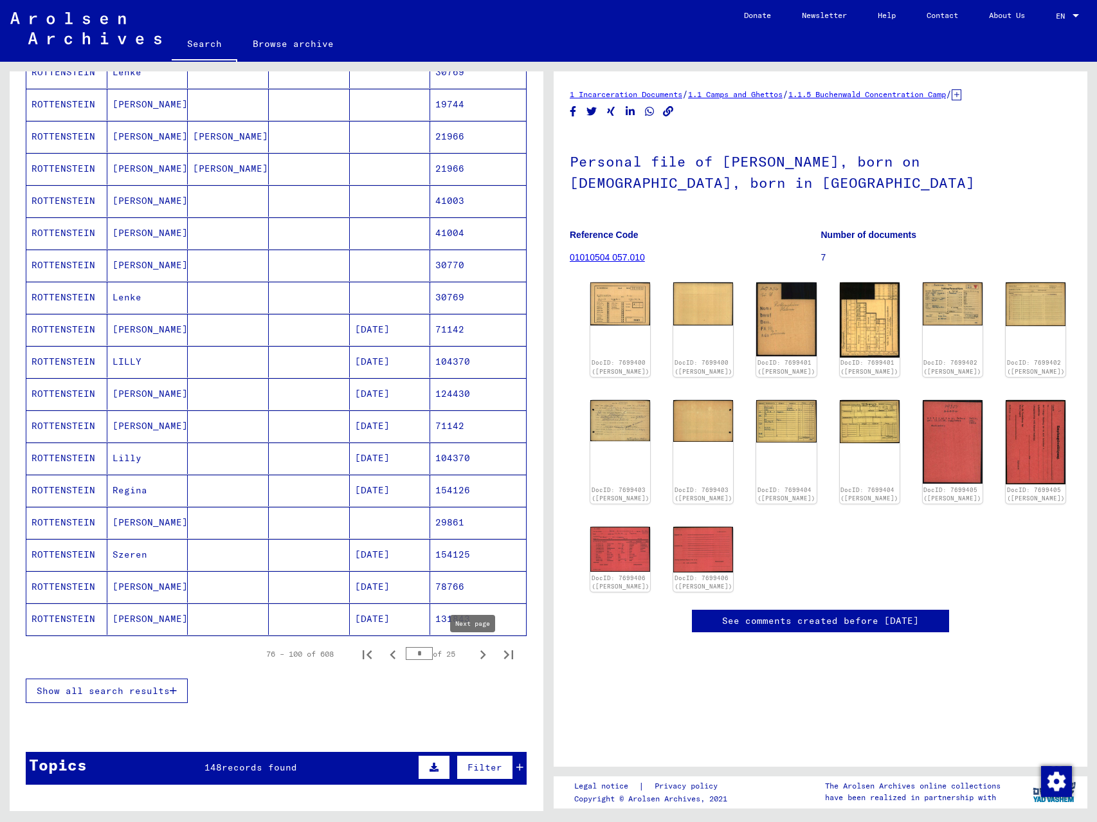
click at [474, 652] on icon "Next page" at bounding box center [483, 655] width 18 height 18
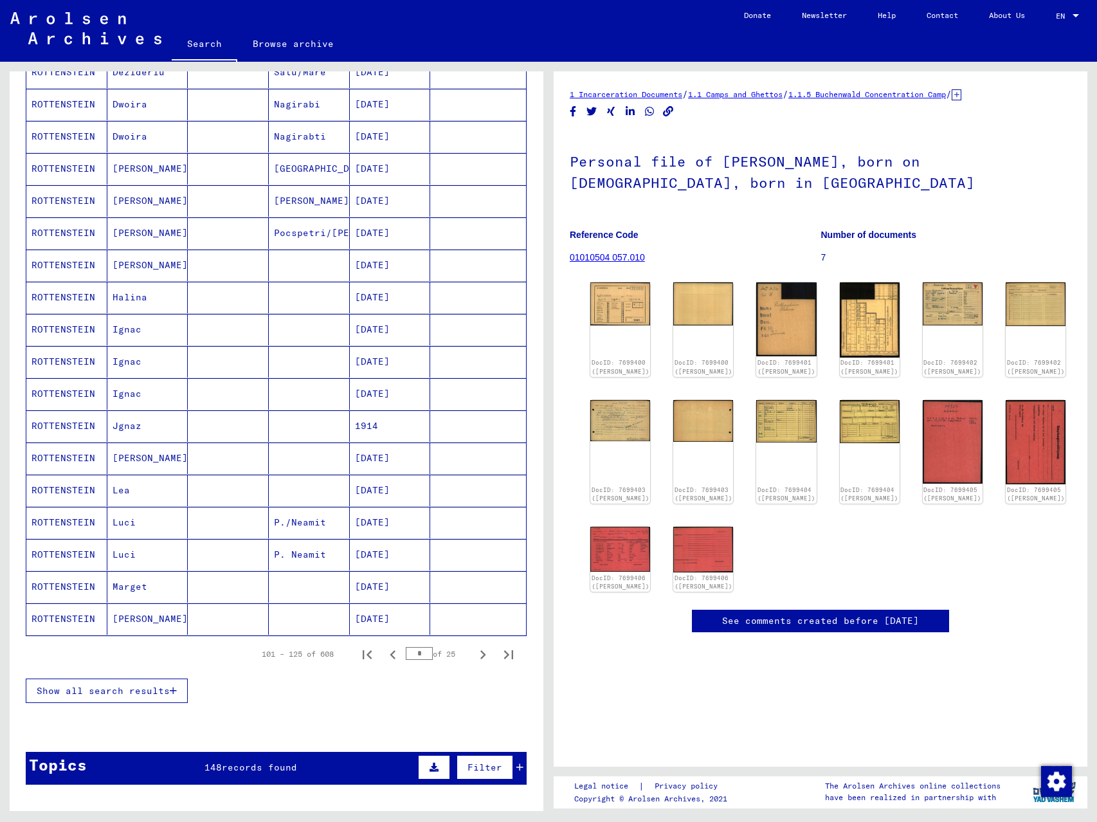
scroll to position [0, 0]
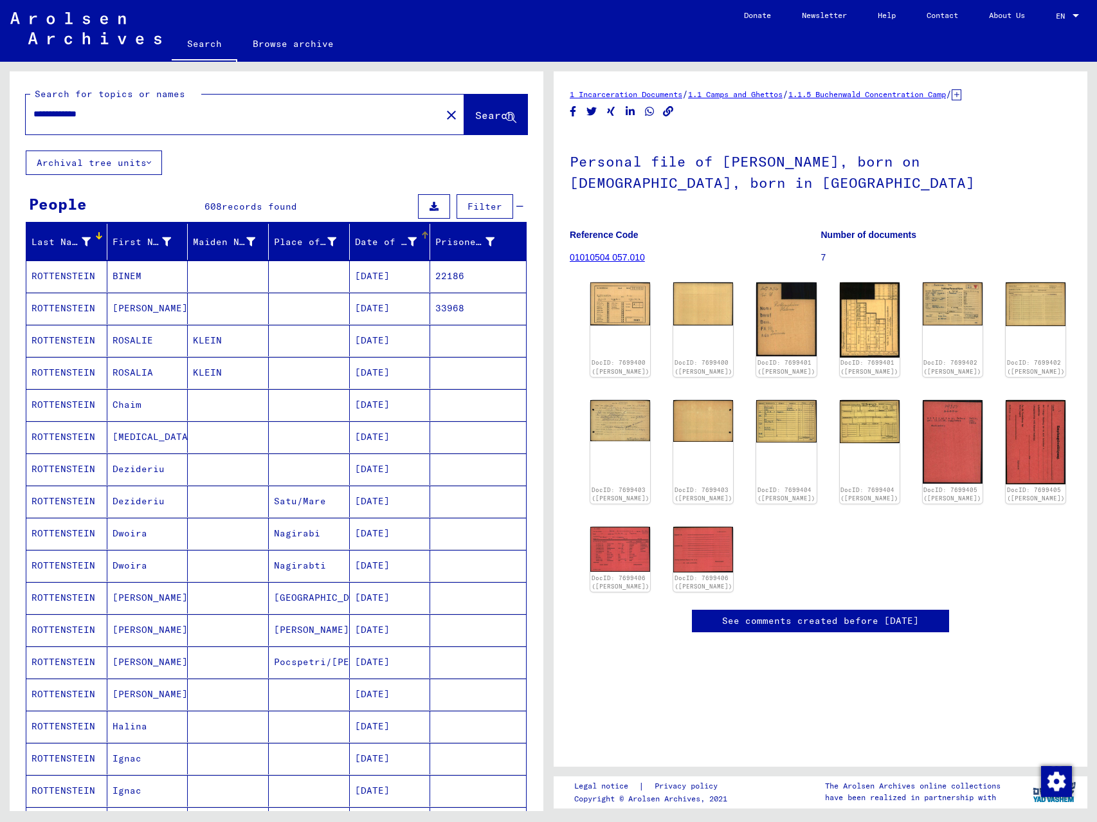
click at [376, 241] on div "Date of Birth" at bounding box center [386, 242] width 62 height 14
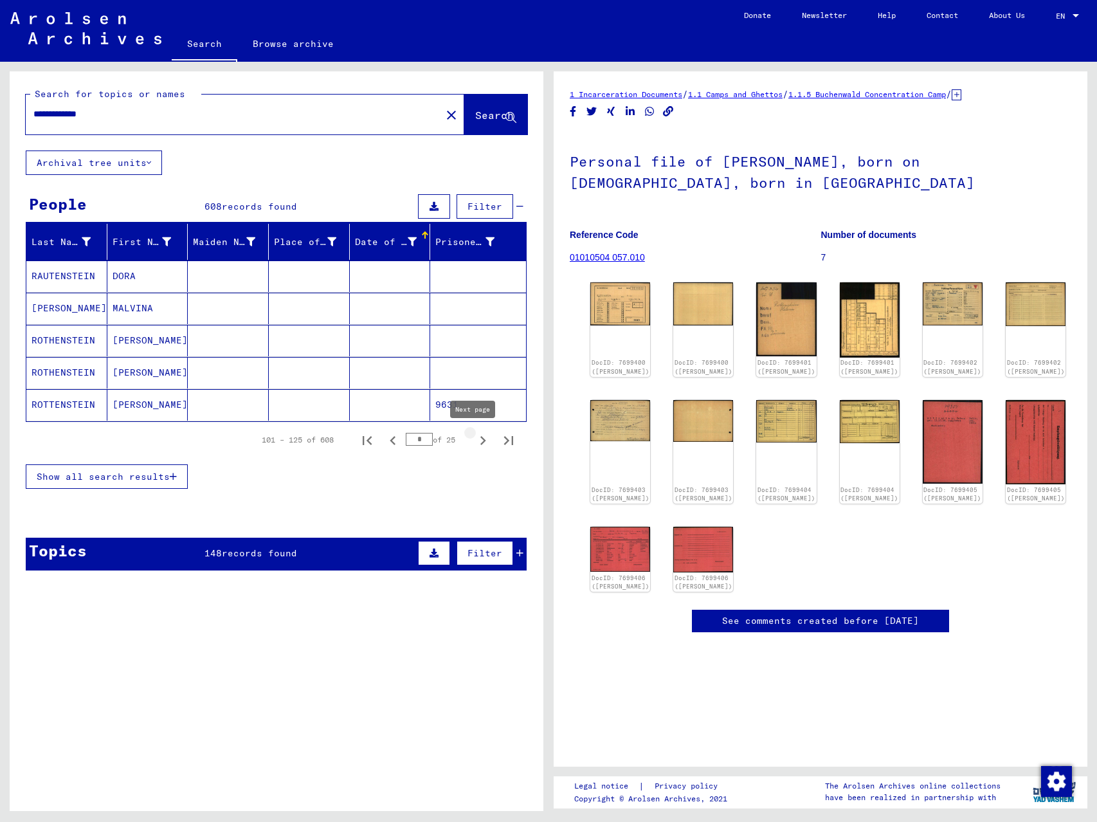
click at [476, 437] on icon "Next page" at bounding box center [483, 441] width 18 height 18
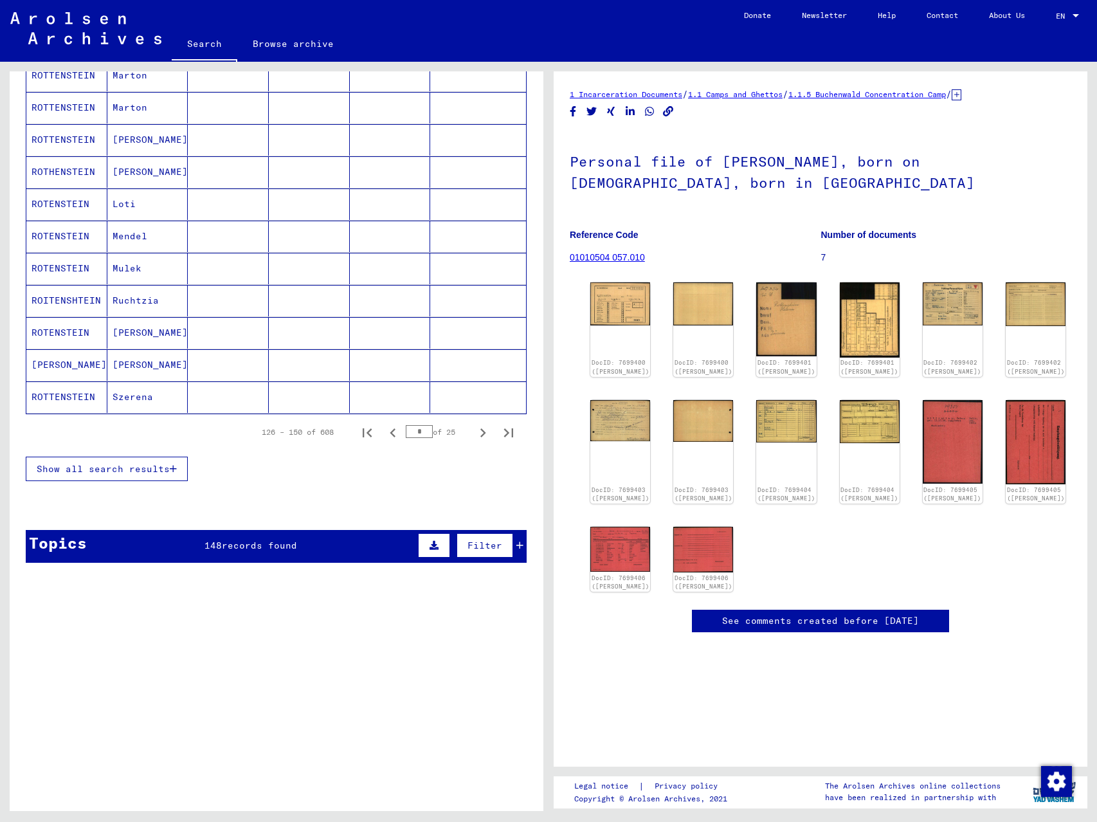
scroll to position [750, 0]
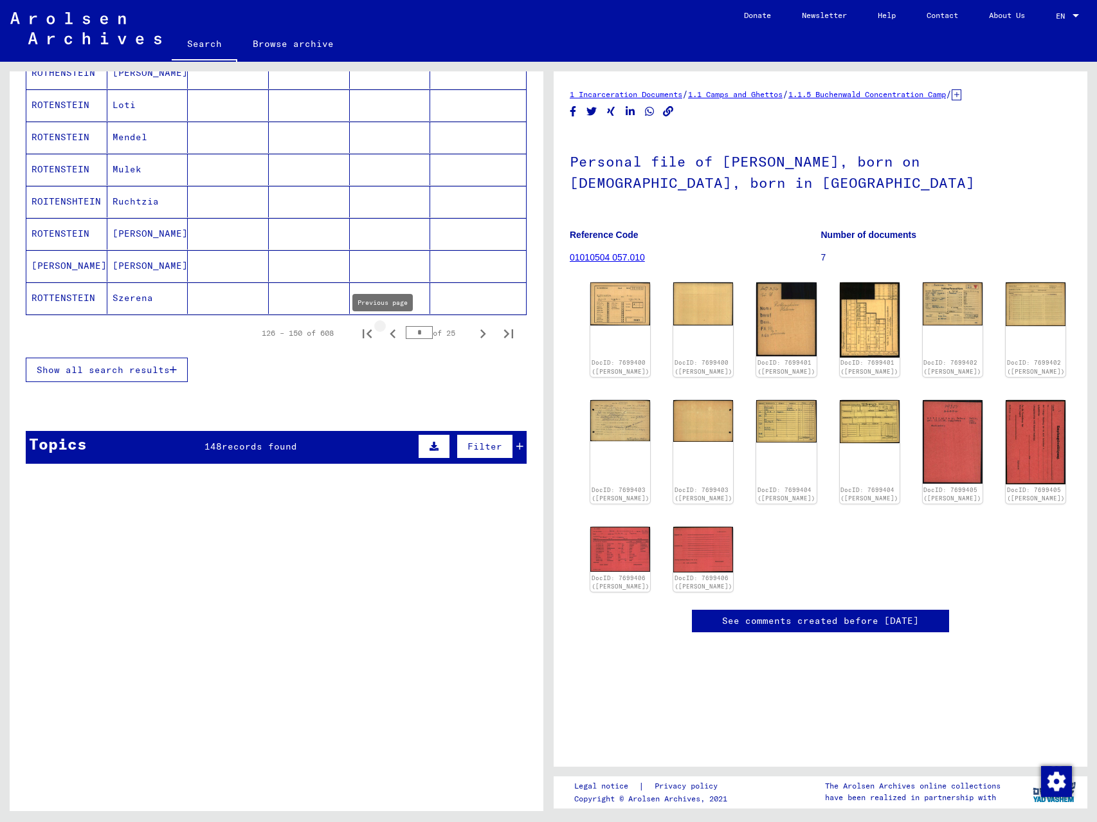
click at [384, 333] on icon "Previous page" at bounding box center [393, 334] width 18 height 18
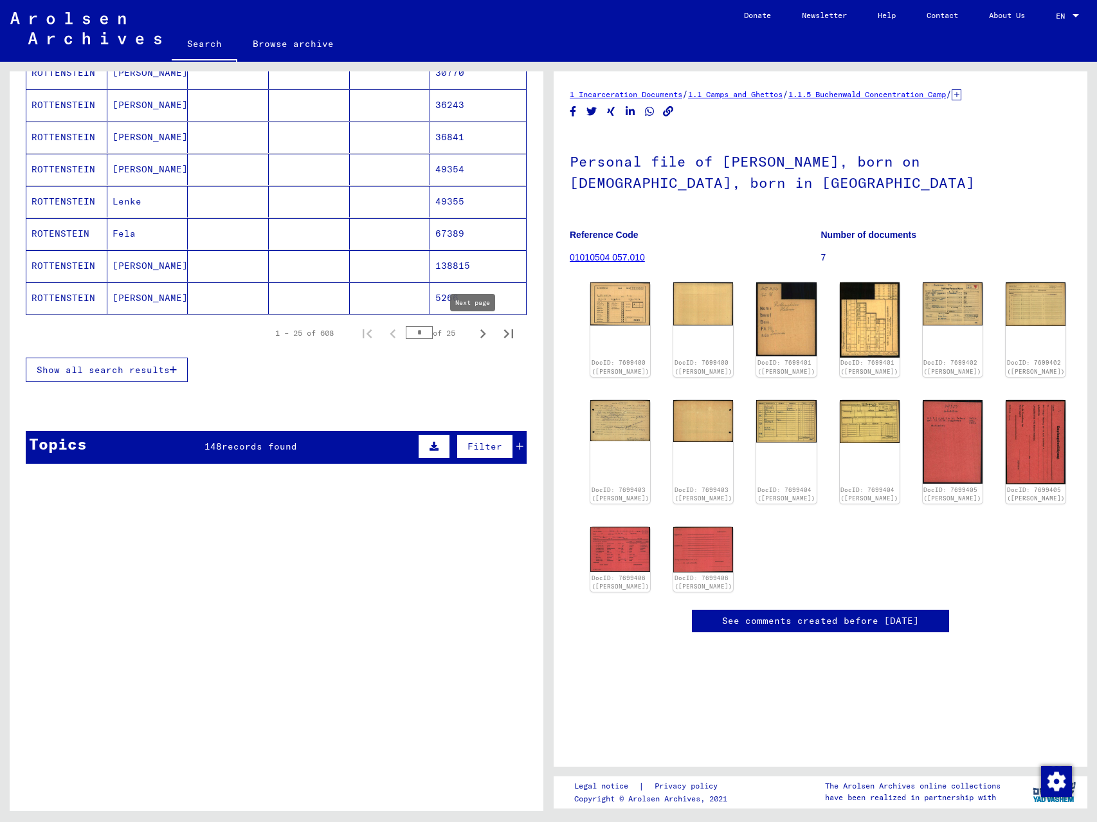
click at [480, 334] on icon "Next page" at bounding box center [483, 333] width 6 height 9
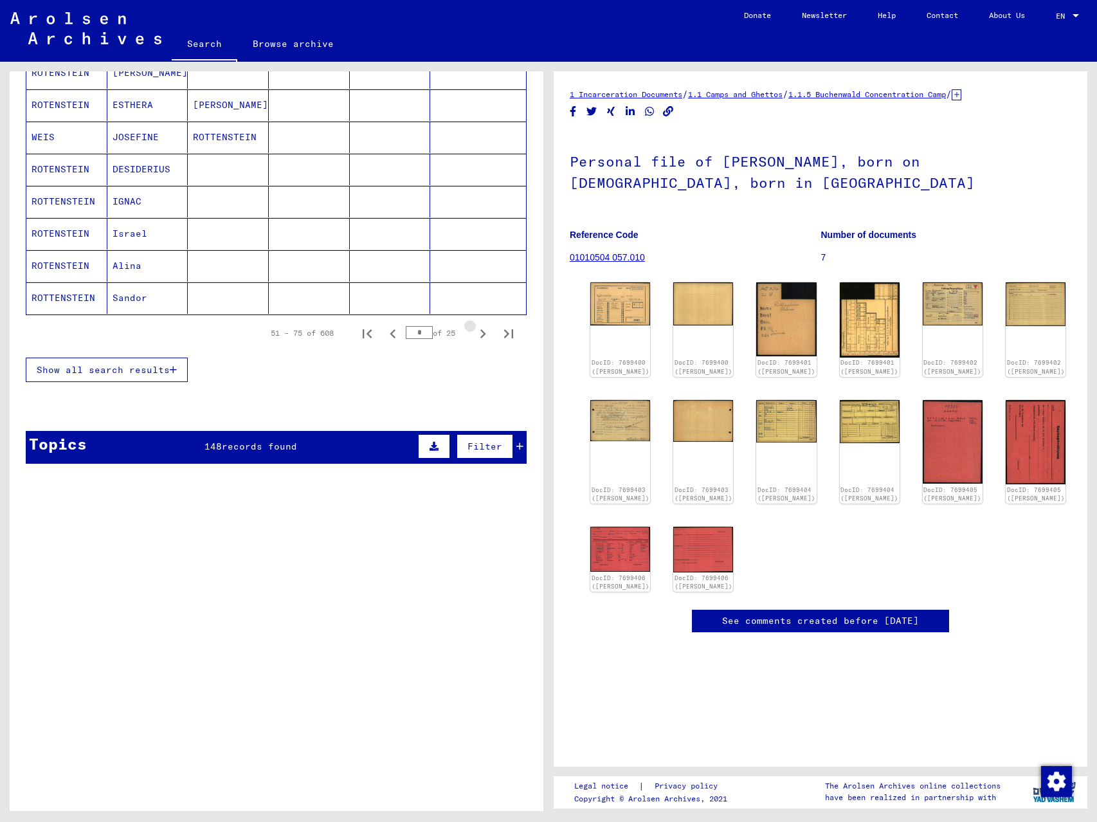
click at [480, 334] on icon "Next page" at bounding box center [483, 333] width 6 height 9
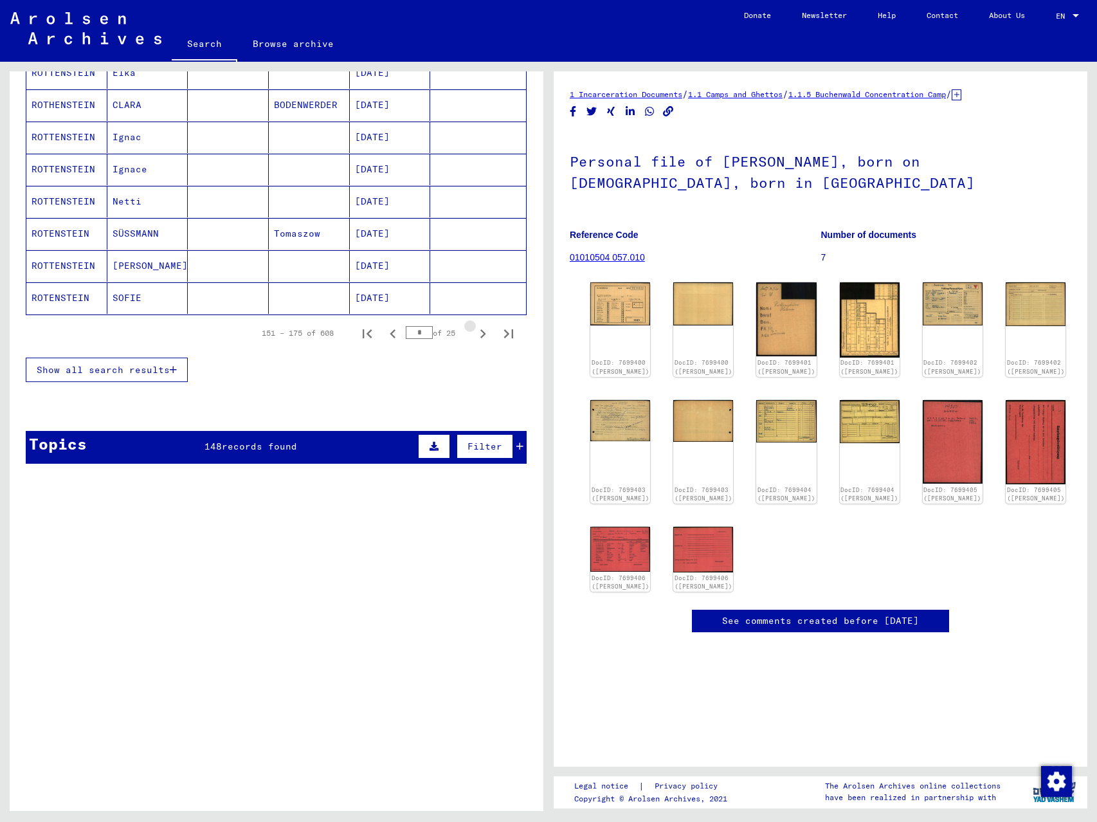
click at [480, 334] on icon "Next page" at bounding box center [483, 333] width 6 height 9
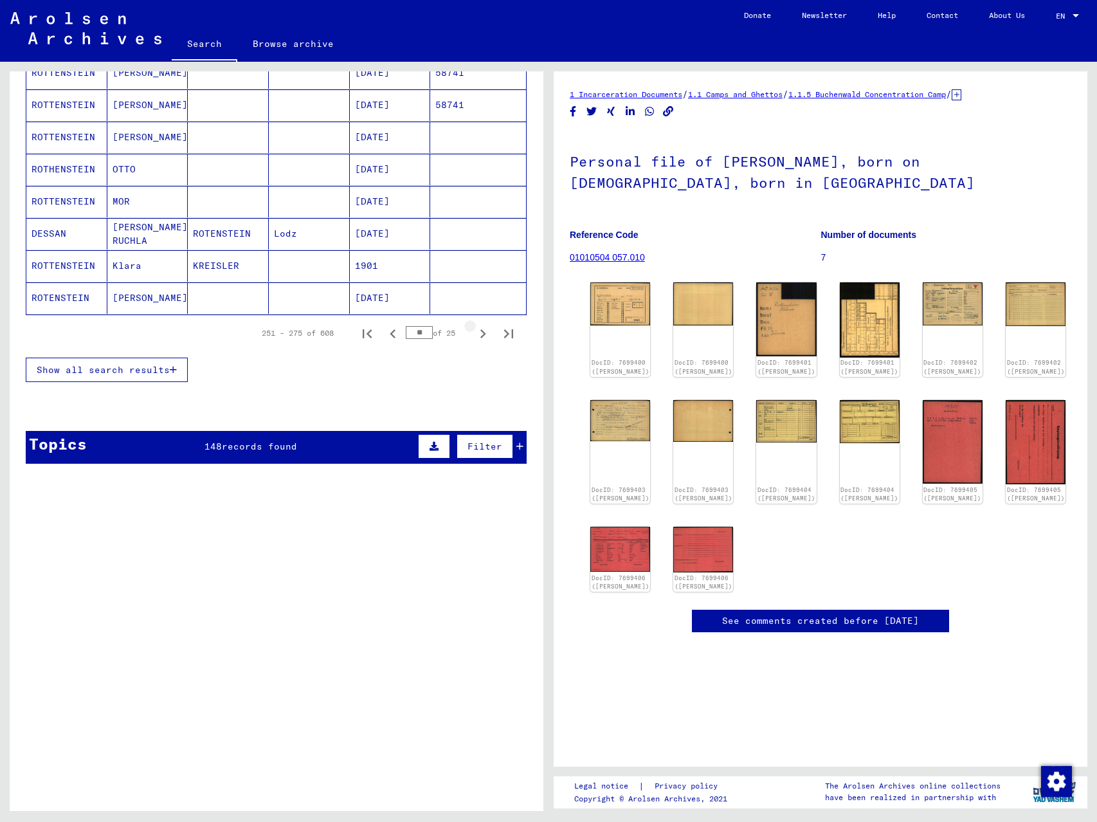
type input "**"
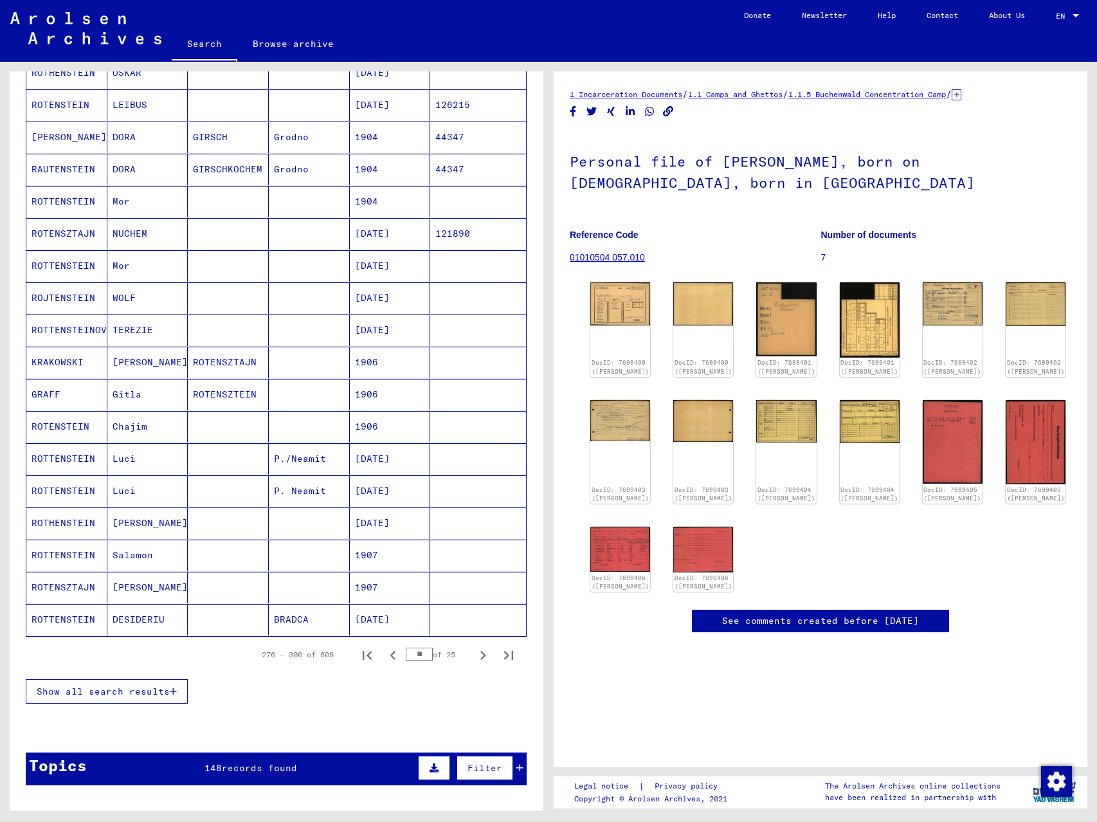
scroll to position [0, 0]
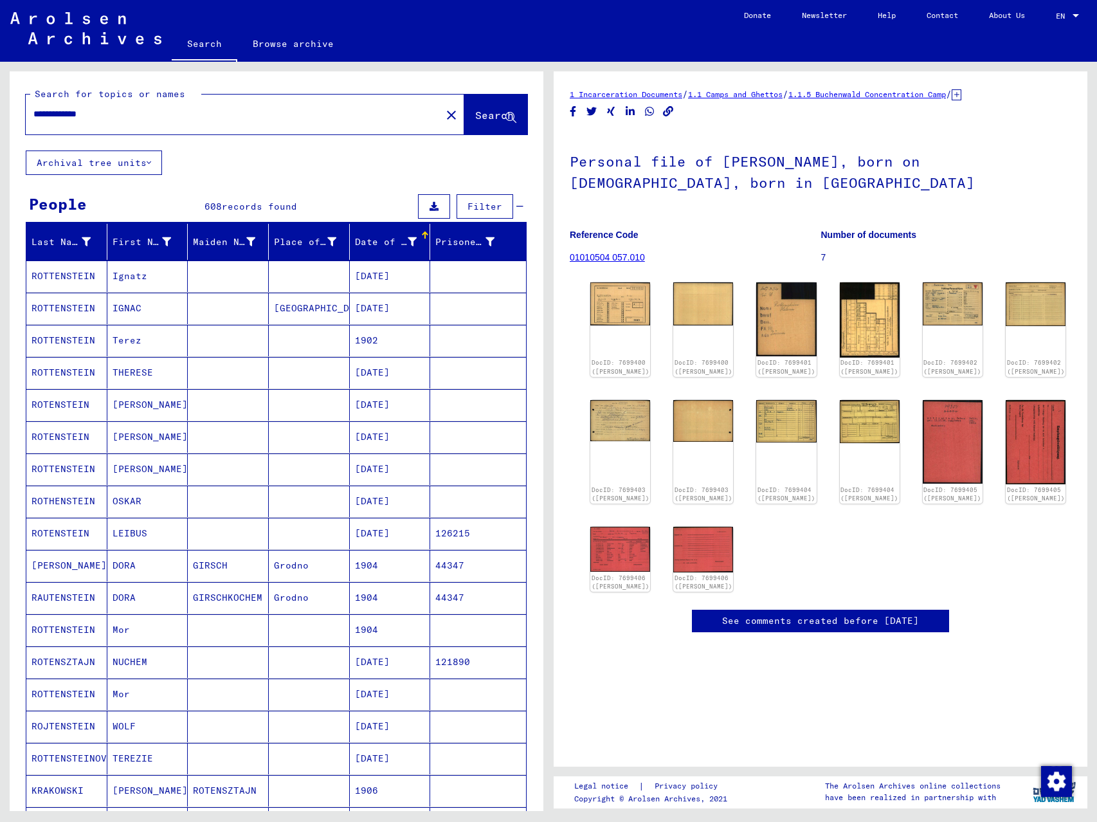
click at [248, 107] on div "**********" at bounding box center [230, 114] width 408 height 29
click at [225, 131] on div "**********" at bounding box center [245, 115] width 439 height 40
click at [178, 123] on div "**********" at bounding box center [230, 114] width 408 height 29
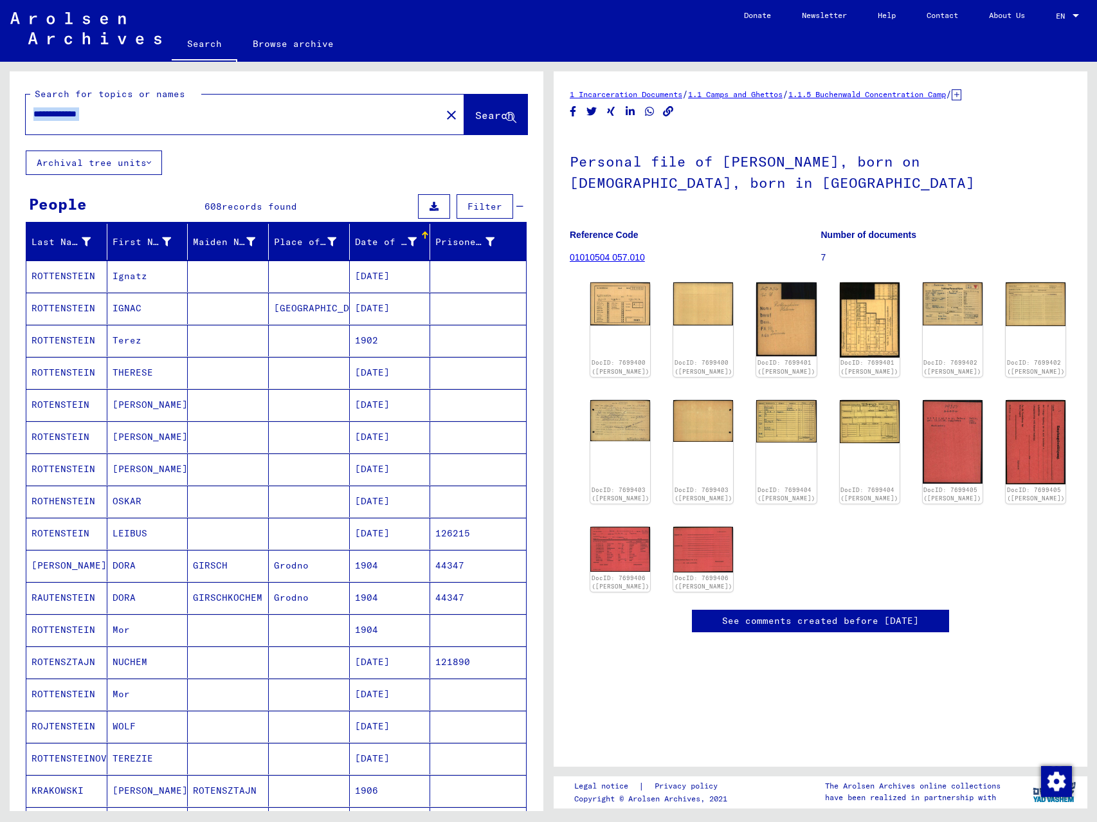
click at [178, 123] on div "**********" at bounding box center [230, 114] width 408 height 29
